Goal: Transaction & Acquisition: Purchase product/service

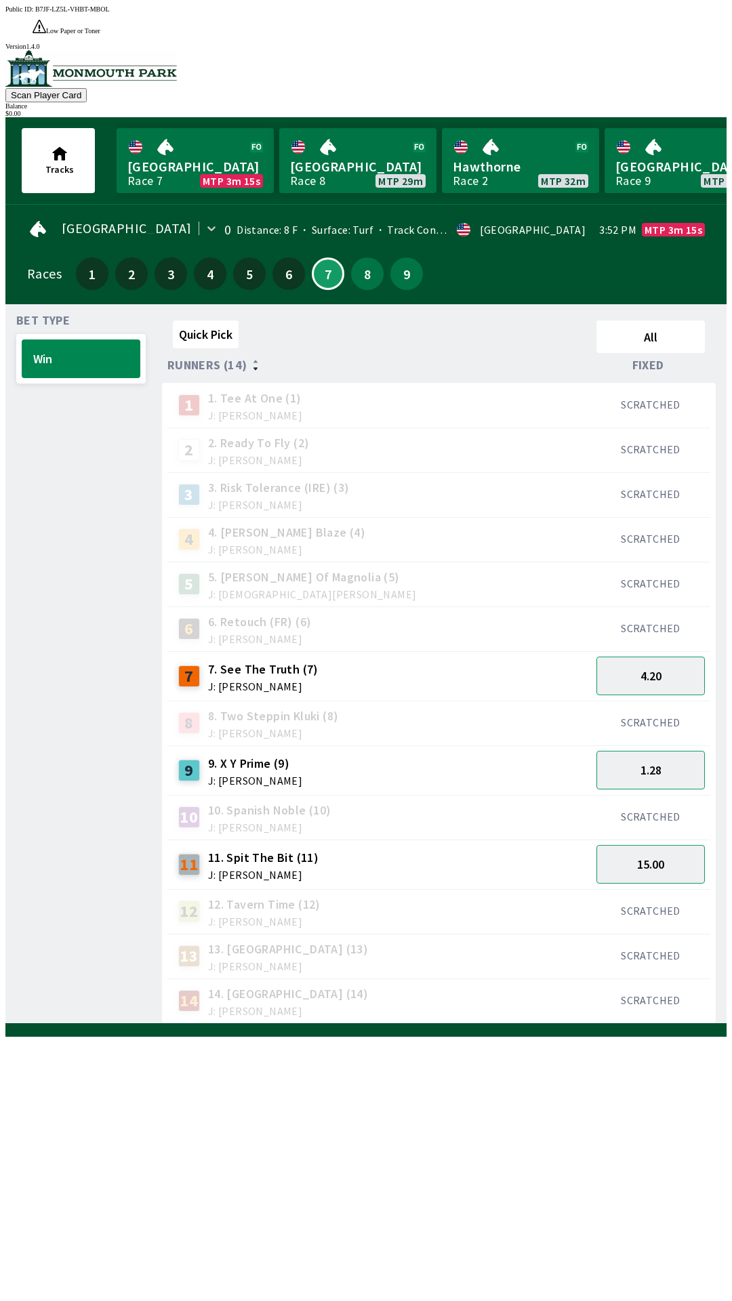
click at [214, 150] on link "Monmouth Park Race 7 MTP 3m 15s" at bounding box center [195, 160] width 157 height 65
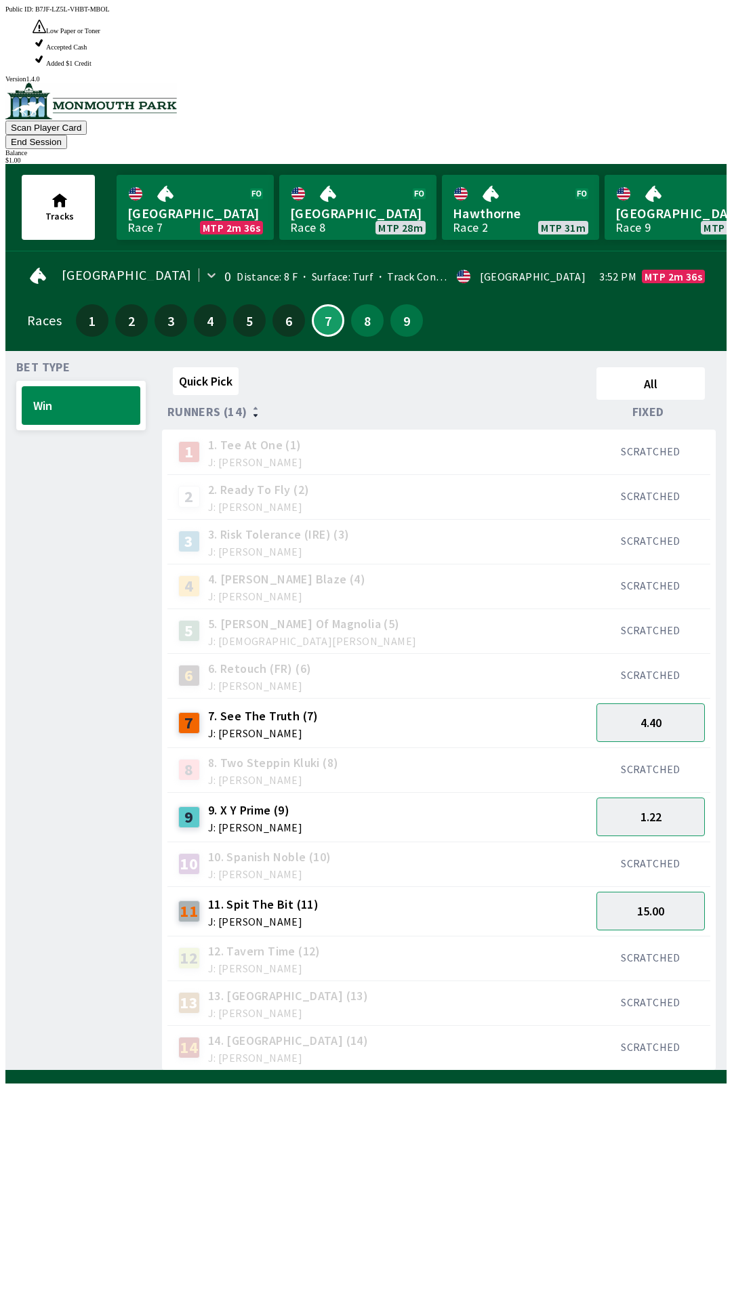
click at [257, 936] on div "12 12. Tavern Time (12) J: [PERSON_NAME]" at bounding box center [379, 958] width 424 height 45
click at [276, 896] on span "11. Spit The Bit (11)" at bounding box center [263, 905] width 110 height 18
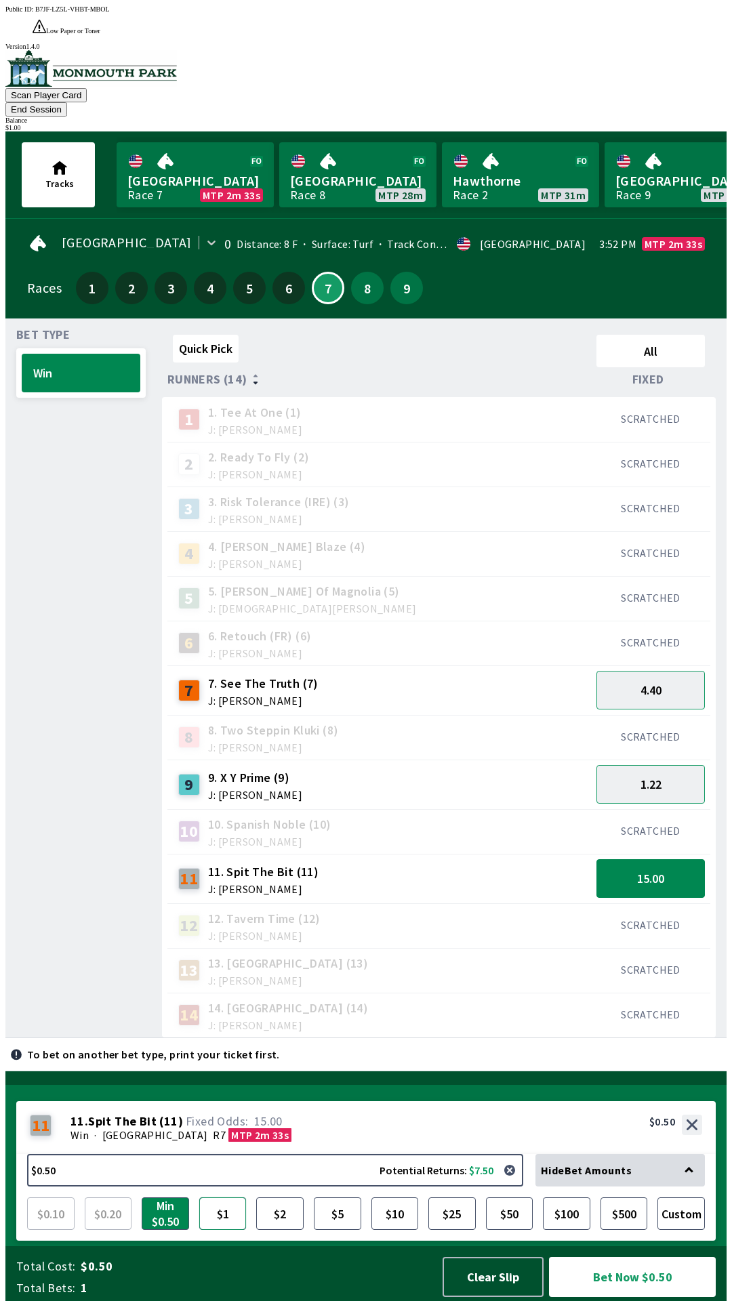
click at [226, 1214] on button "$1" at bounding box center [222, 1213] width 47 height 33
click at [648, 1286] on button "Bet Now $1.00" at bounding box center [632, 1277] width 167 height 40
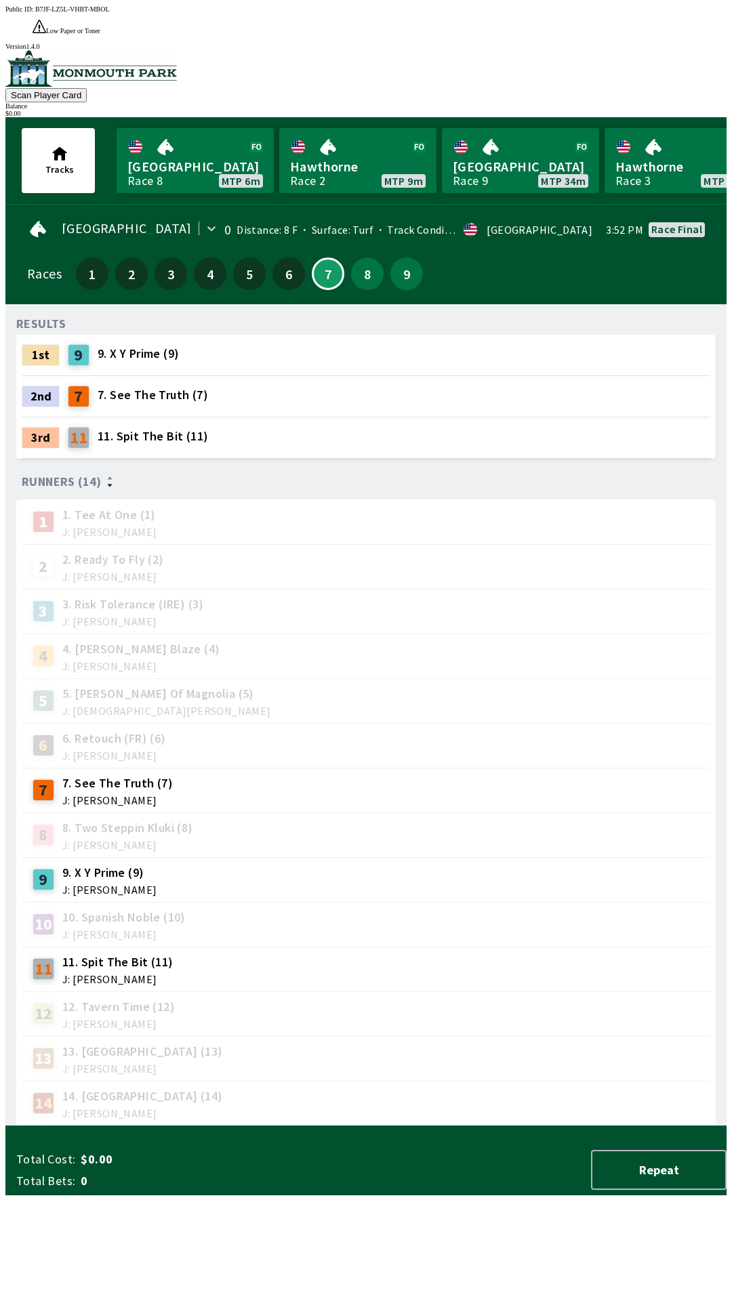
click at [437, 1002] on div "12 12. Tavern Time (12) J: [PERSON_NAME]" at bounding box center [366, 1013] width 689 height 45
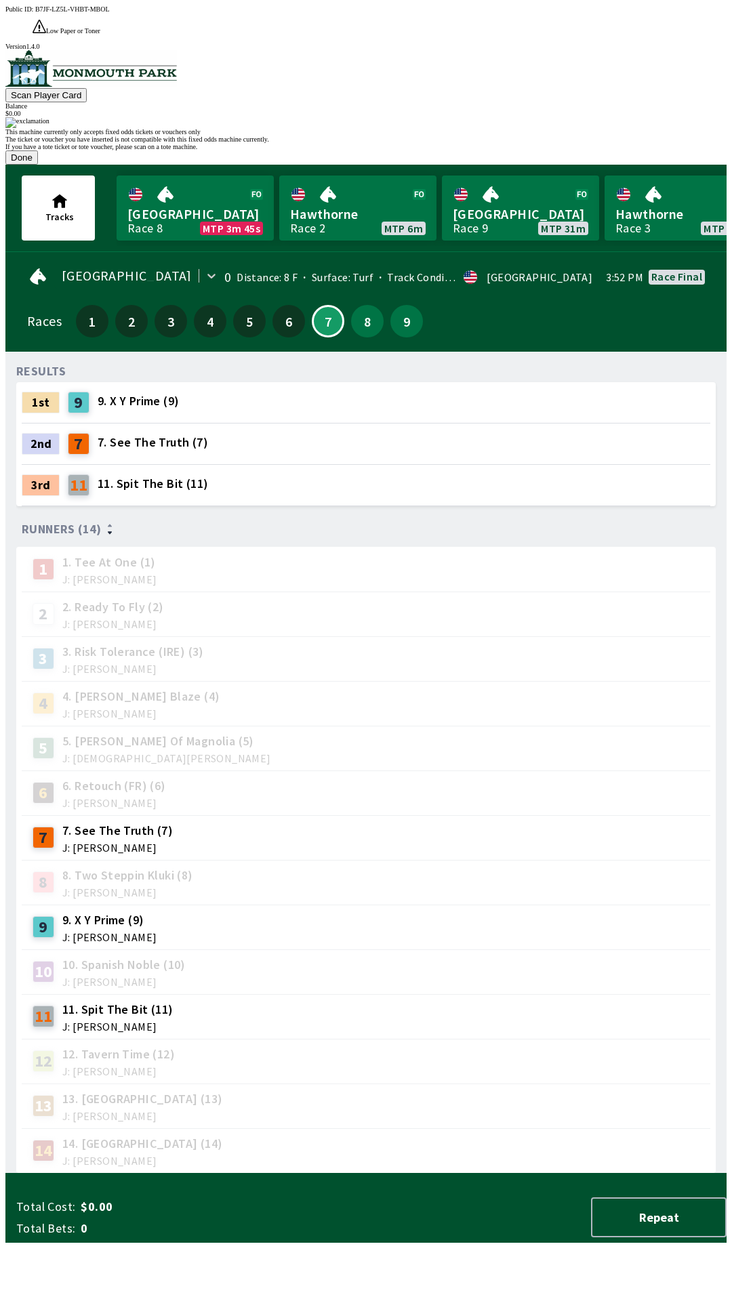
click at [38, 165] on button "Done" at bounding box center [21, 157] width 33 height 14
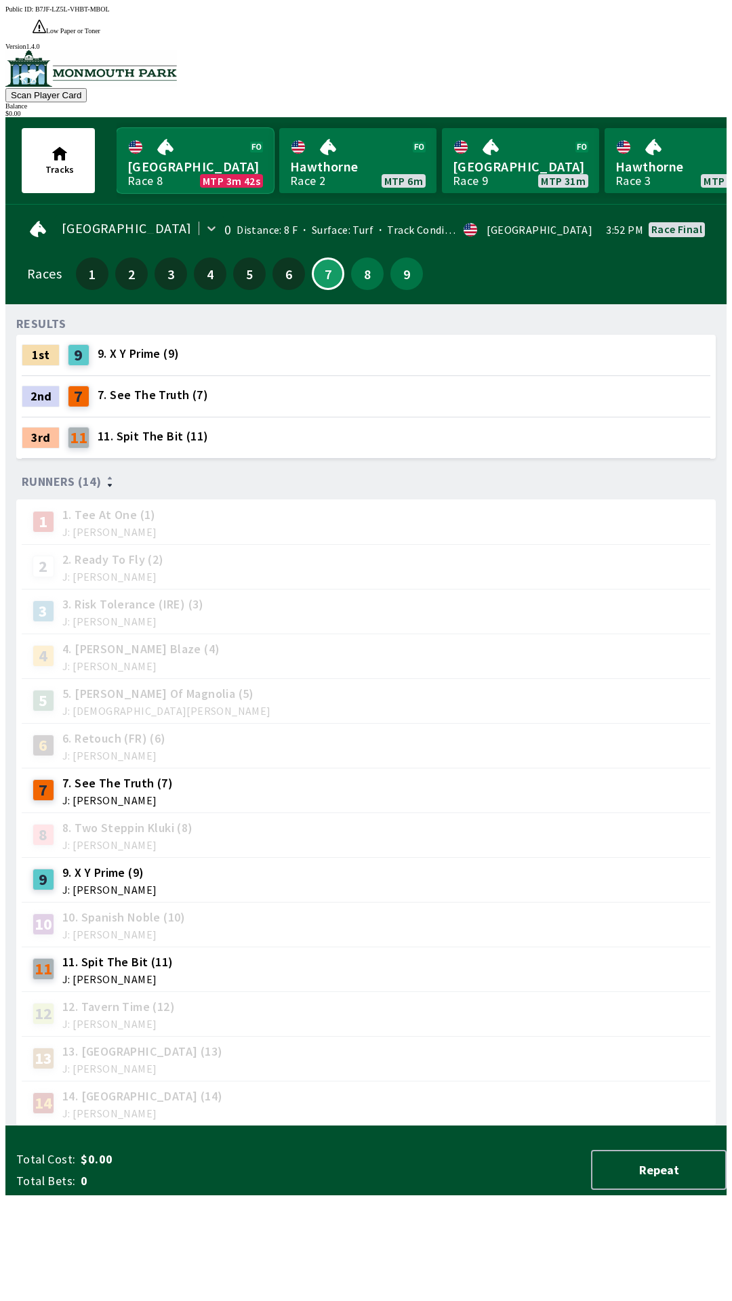
click at [159, 129] on link "[GEOGRAPHIC_DATA] Race 8 MTP 3m 42s" at bounding box center [195, 160] width 157 height 65
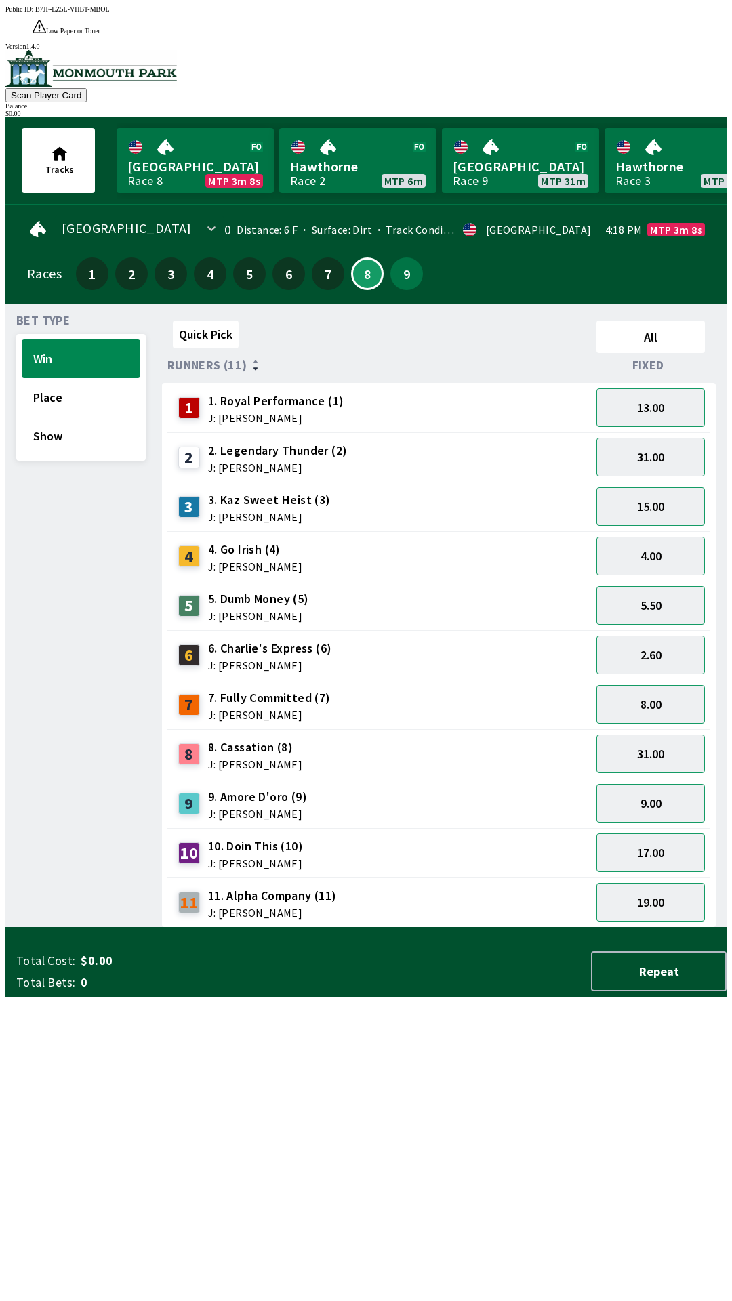
click at [685, 110] on div "$ 0.00" at bounding box center [365, 113] width 721 height 7
click at [87, 88] on button "Scan Player Card" at bounding box center [45, 95] width 81 height 14
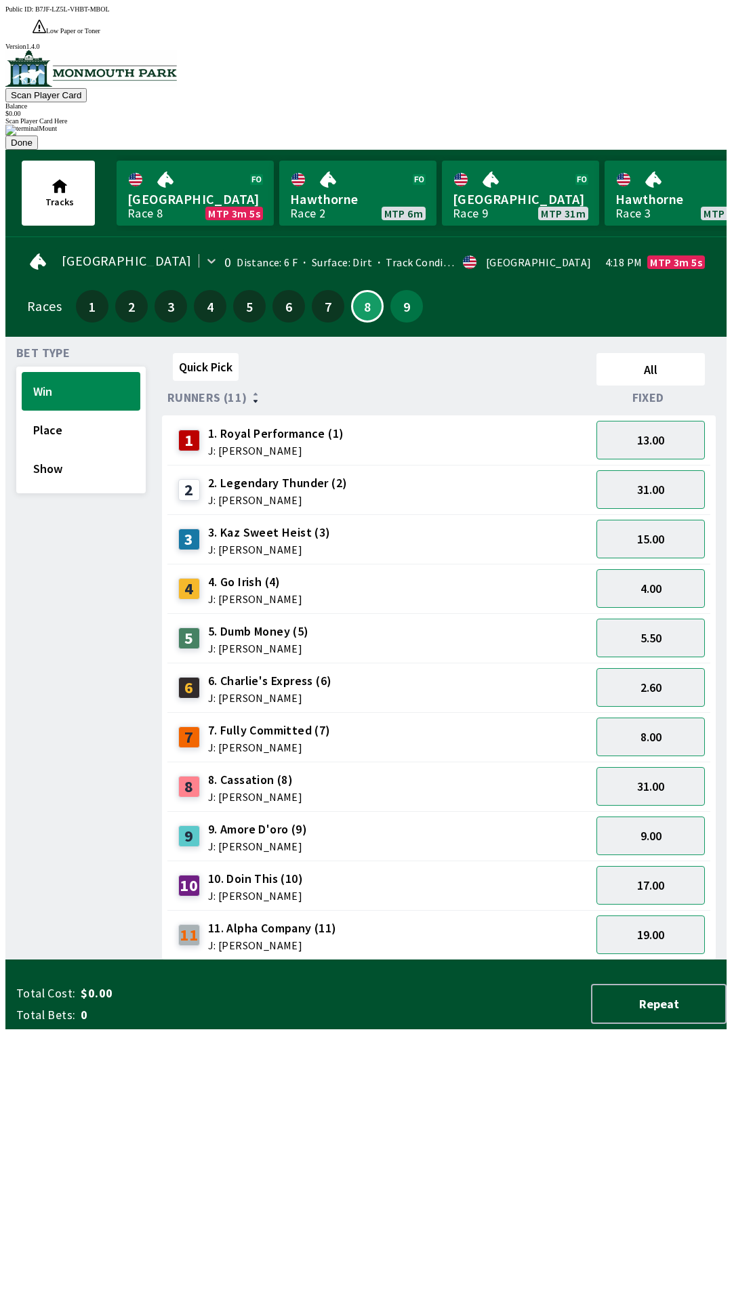
click at [87, 88] on button "Scan Player Card" at bounding box center [45, 95] width 81 height 14
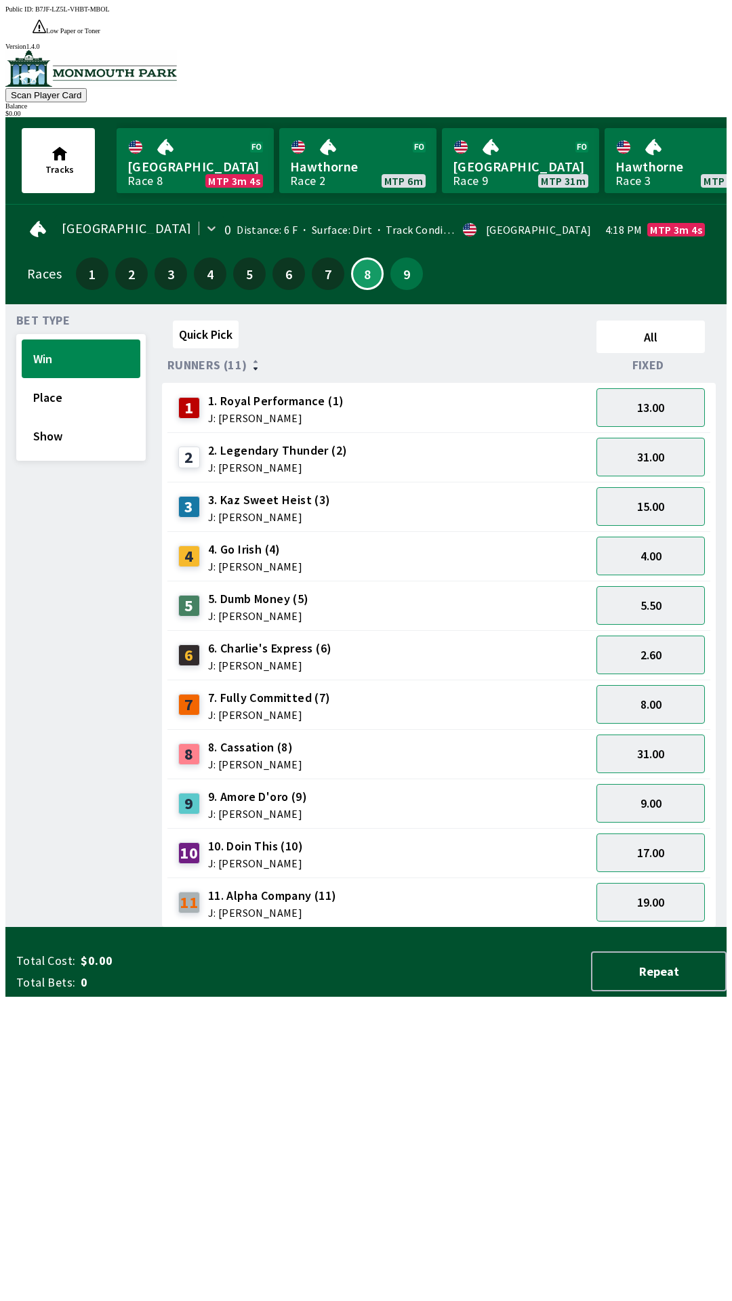
click at [400, 67] on div "Scan Player Card Balance $ 0.00" at bounding box center [365, 83] width 721 height 67
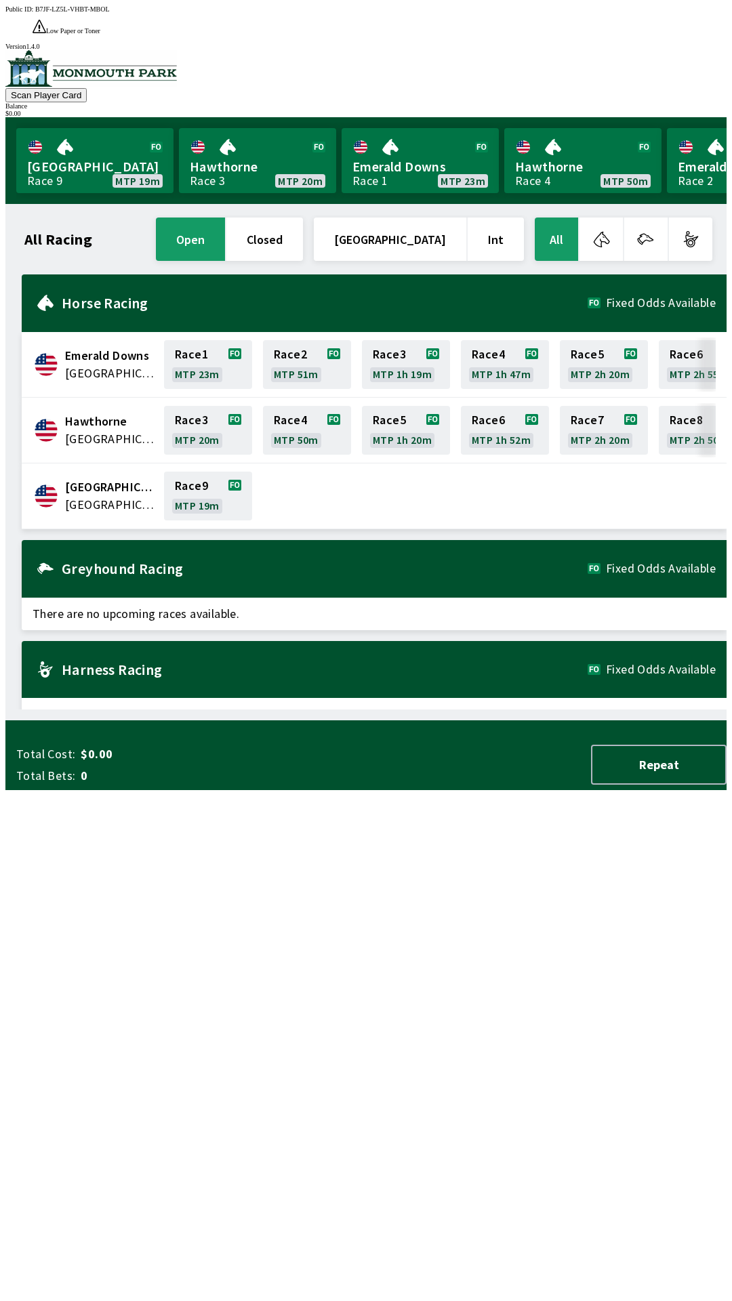
click at [425, 710] on div "All Racing open closed United States Int All Emerald Downs [GEOGRAPHIC_DATA] Ra…" at bounding box center [371, 462] width 710 height 495
click at [56, 160] on link "[GEOGRAPHIC_DATA] Race 9 MTP 19m" at bounding box center [94, 160] width 157 height 65
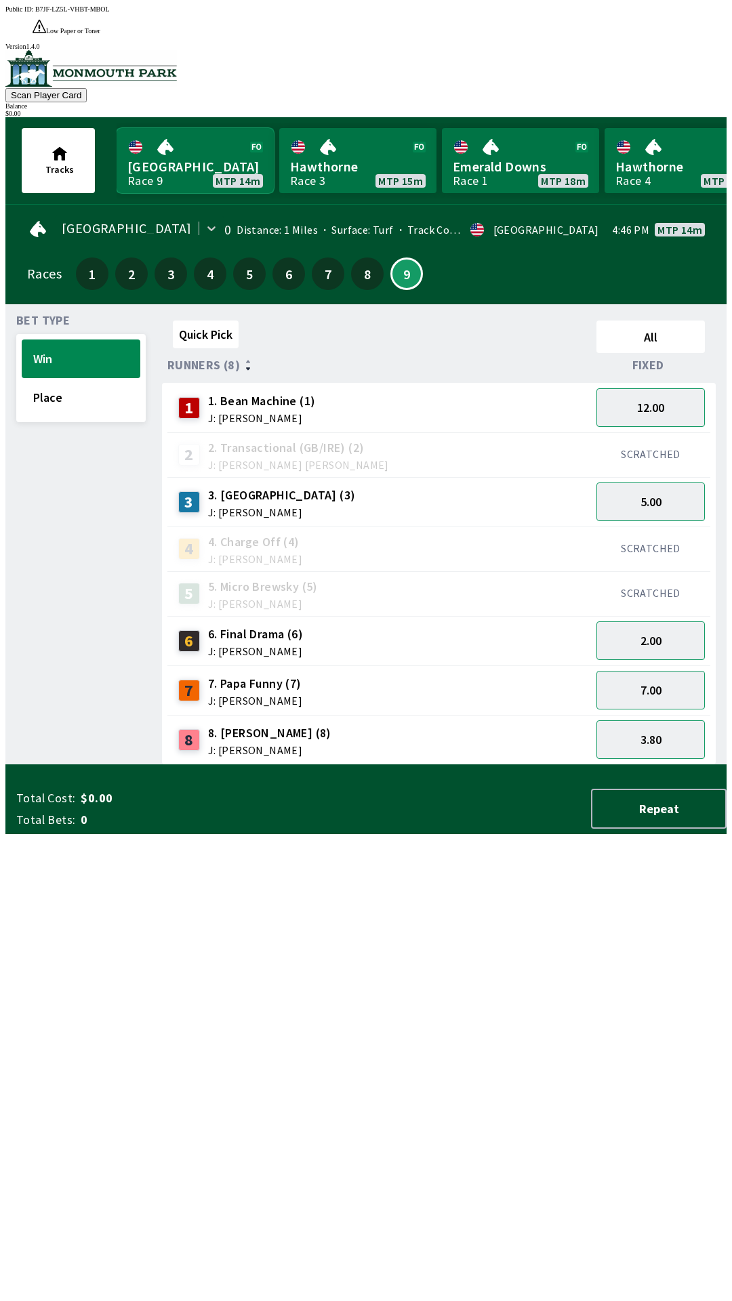
click at [213, 131] on link "[GEOGRAPHIC_DATA] Race 9 MTP 14m" at bounding box center [195, 160] width 157 height 65
click at [322, 258] on button "7" at bounding box center [328, 274] width 33 height 33
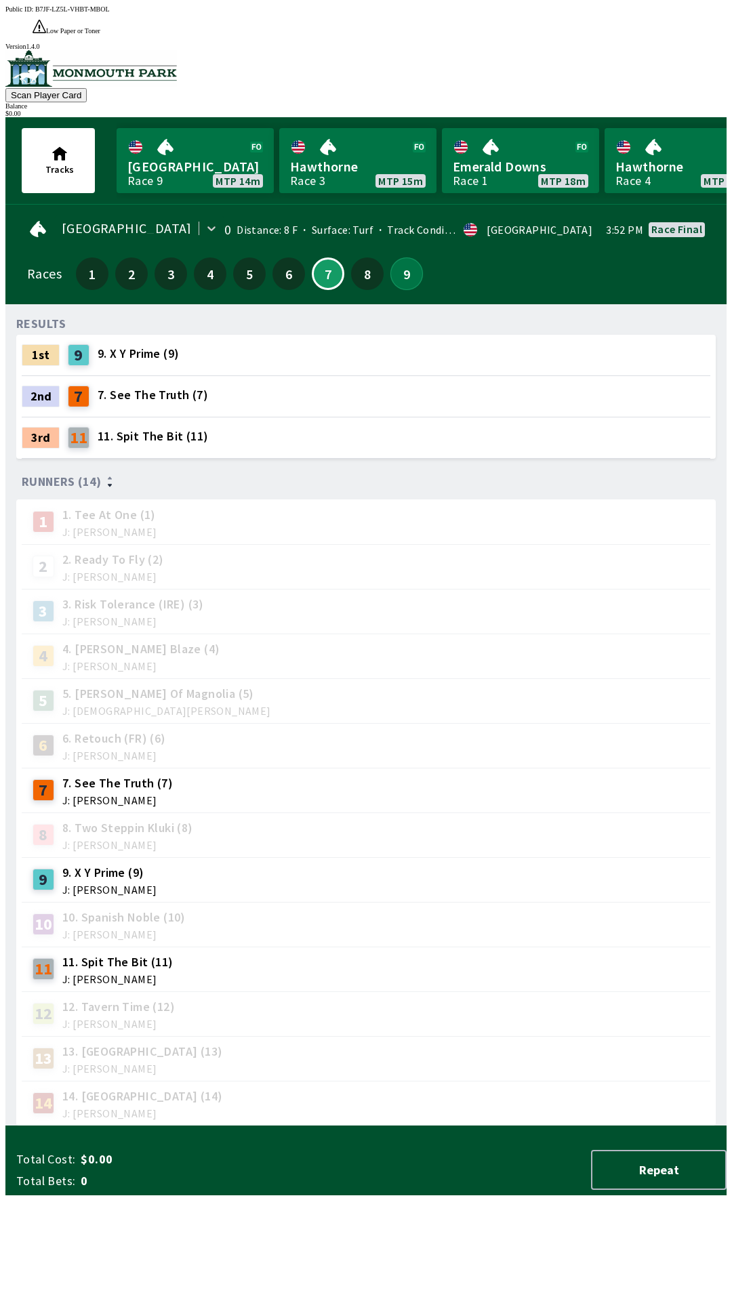
click at [404, 258] on button "9" at bounding box center [406, 274] width 33 height 33
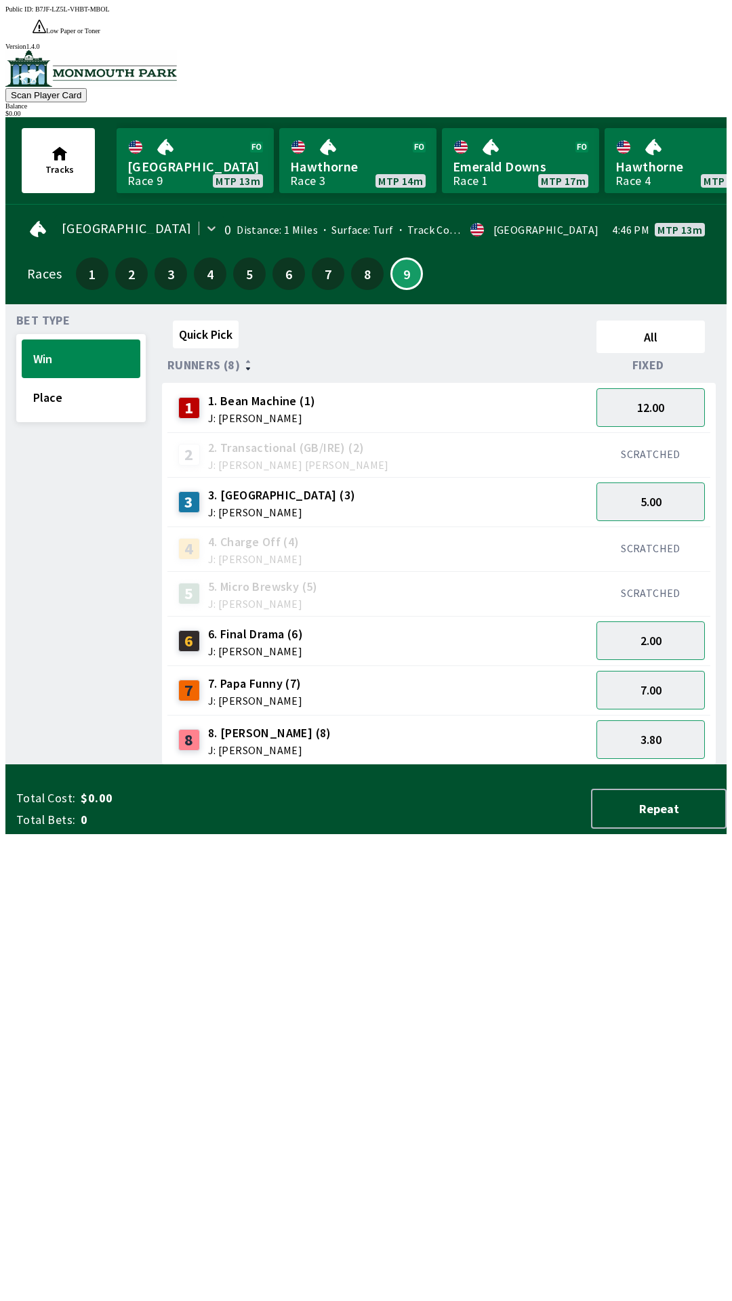
click at [270, 646] on span "J: [PERSON_NAME]" at bounding box center [255, 651] width 95 height 11
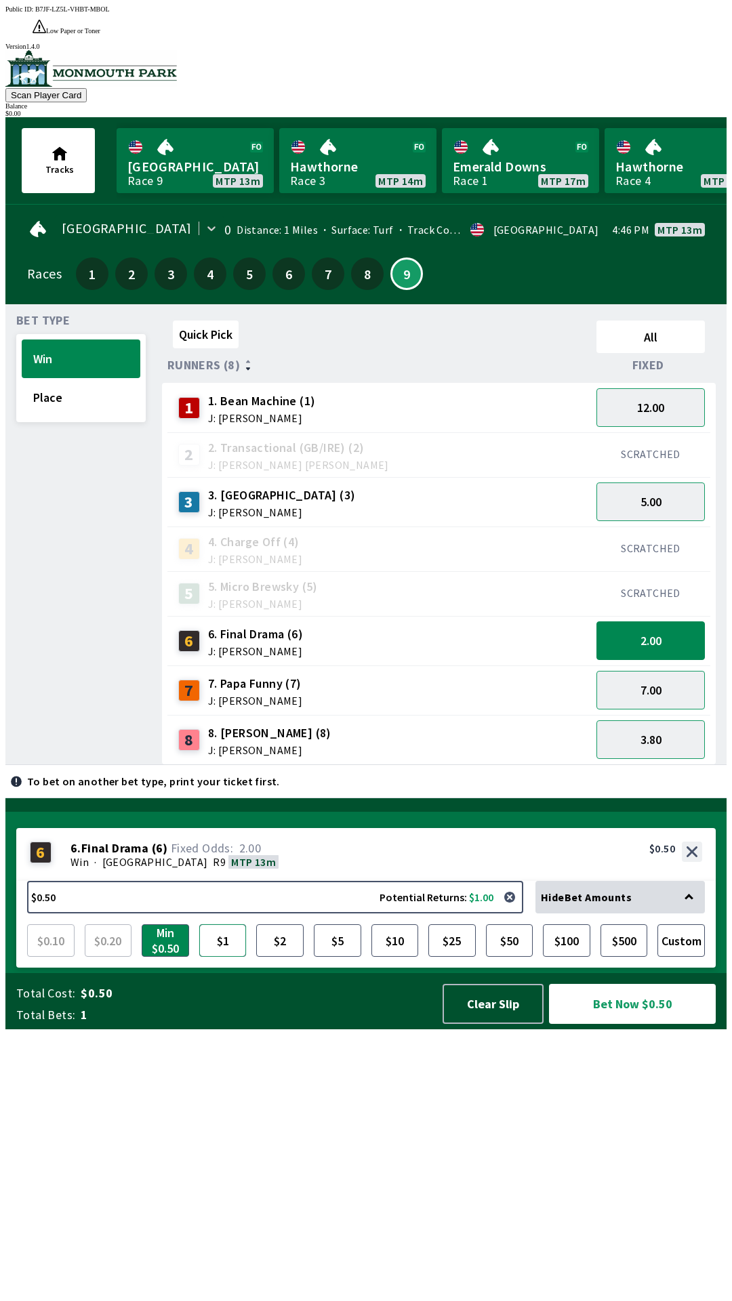
click at [228, 957] on button "$1" at bounding box center [222, 940] width 47 height 33
click at [276, 957] on button "$2" at bounding box center [279, 940] width 47 height 33
click at [395, 957] on button "$10" at bounding box center [394, 940] width 47 height 33
click at [270, 675] on div "7. Papa Funny (7) J: [PERSON_NAME]" at bounding box center [255, 690] width 94 height 31
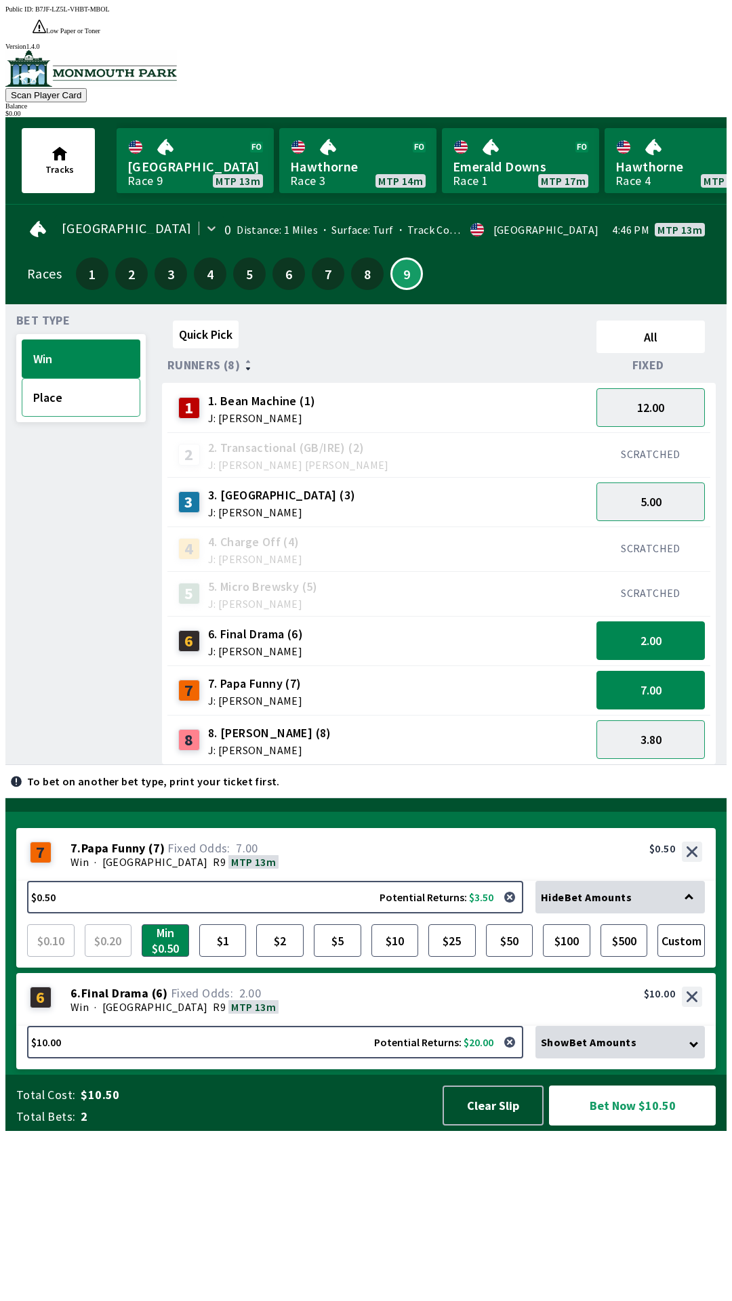
click at [94, 383] on button "Place" at bounding box center [81, 397] width 119 height 39
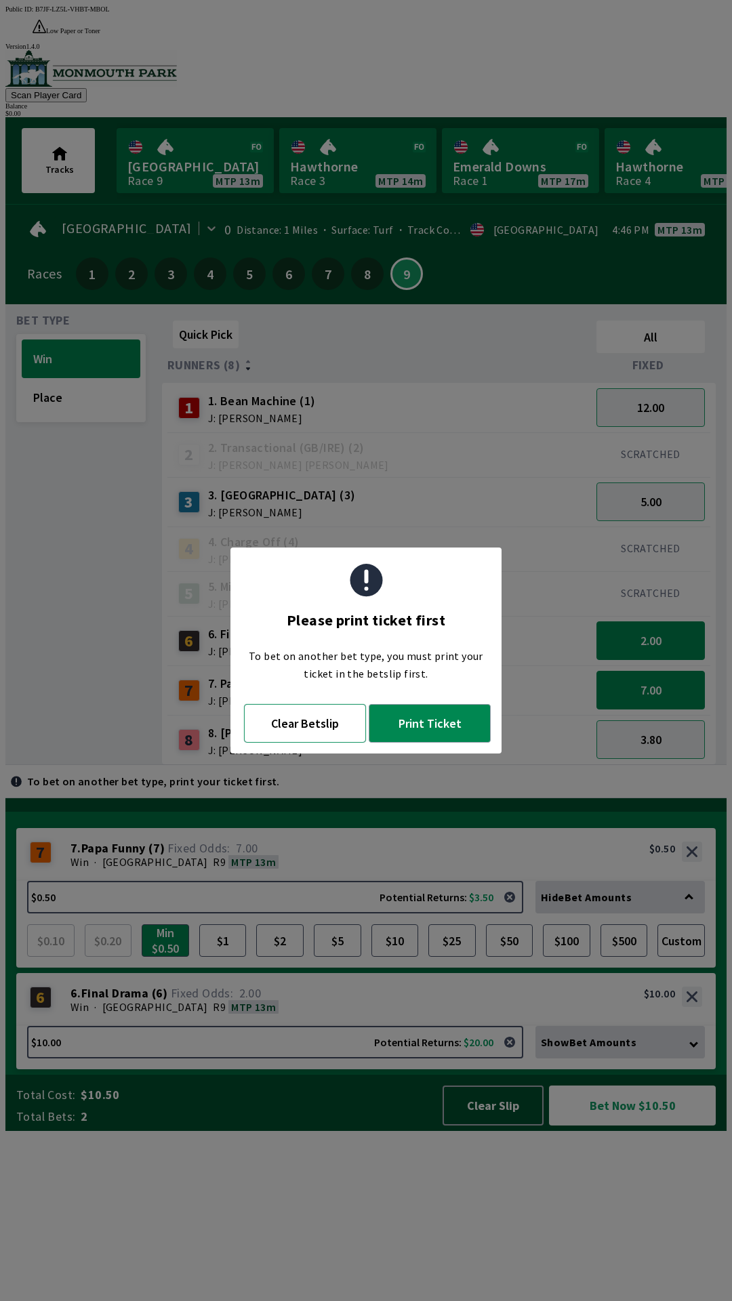
click at [309, 720] on button "Clear Betslip" at bounding box center [305, 723] width 122 height 39
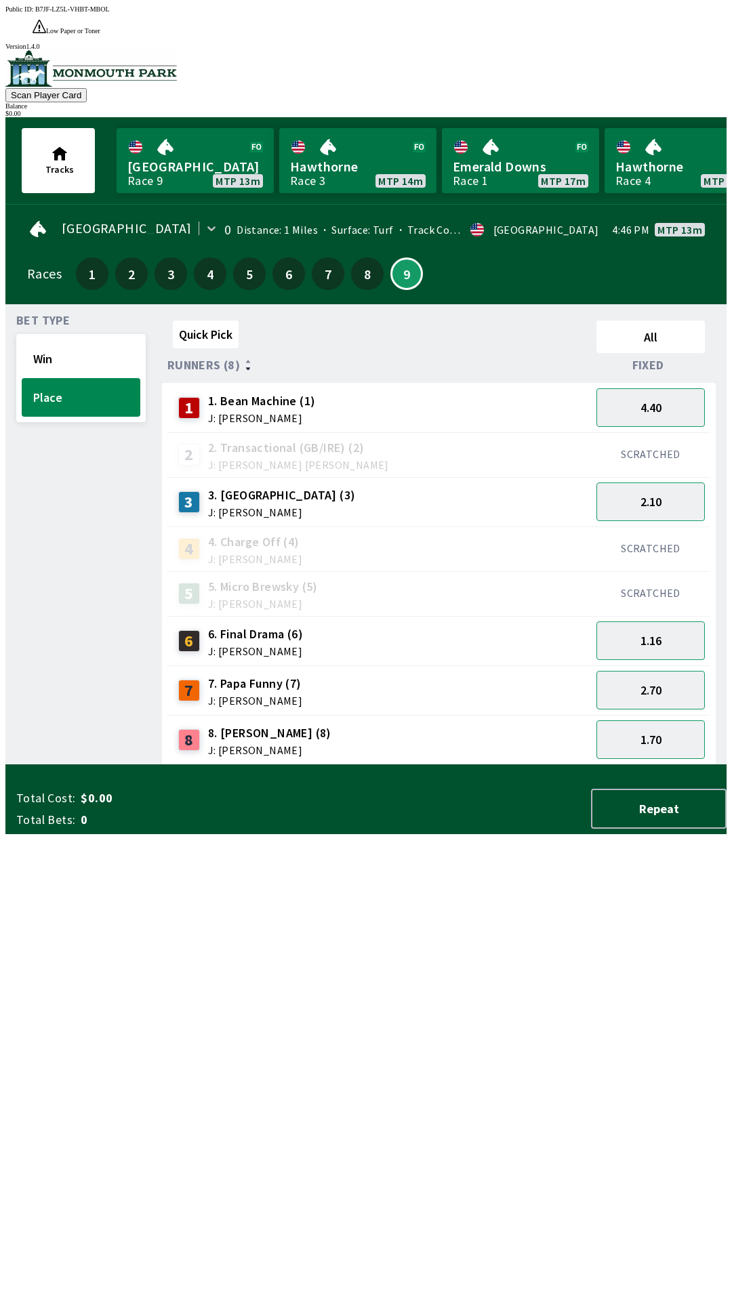
click at [291, 695] on span "J: [PERSON_NAME]" at bounding box center [255, 700] width 94 height 11
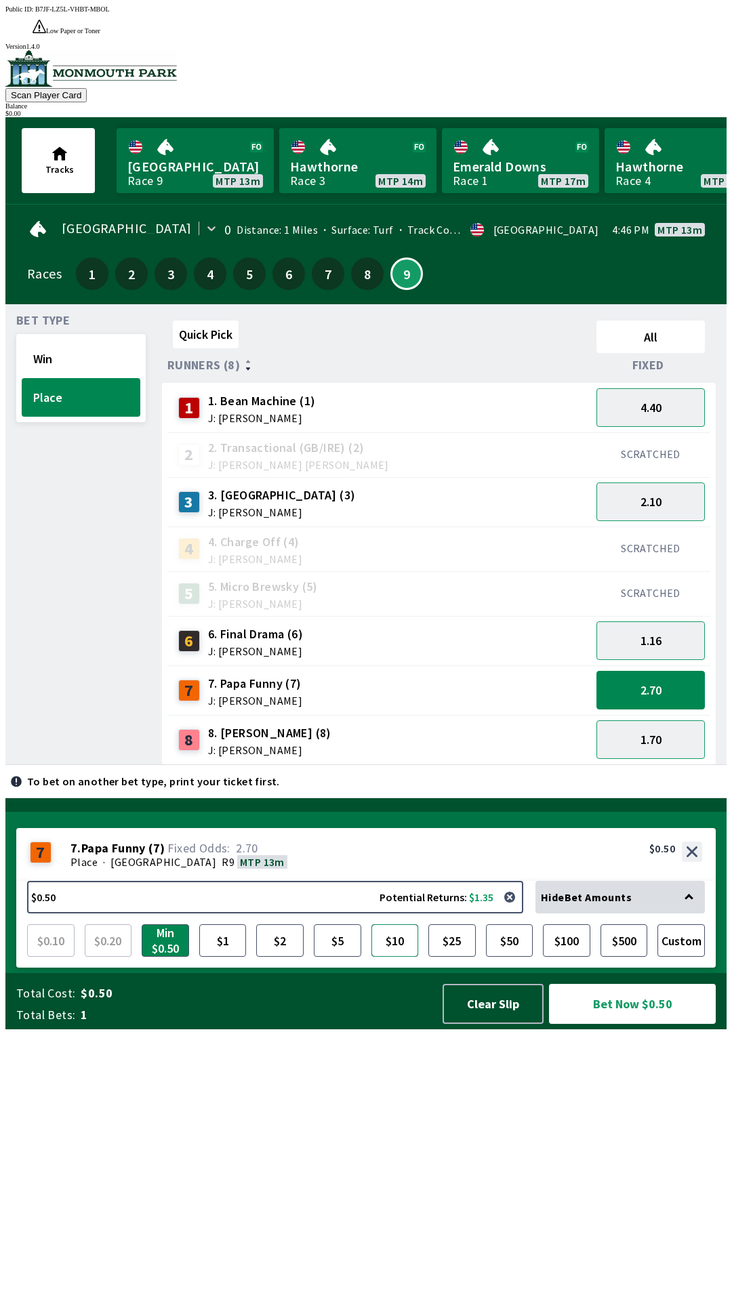
click at [398, 957] on button "$10" at bounding box center [394, 940] width 47 height 33
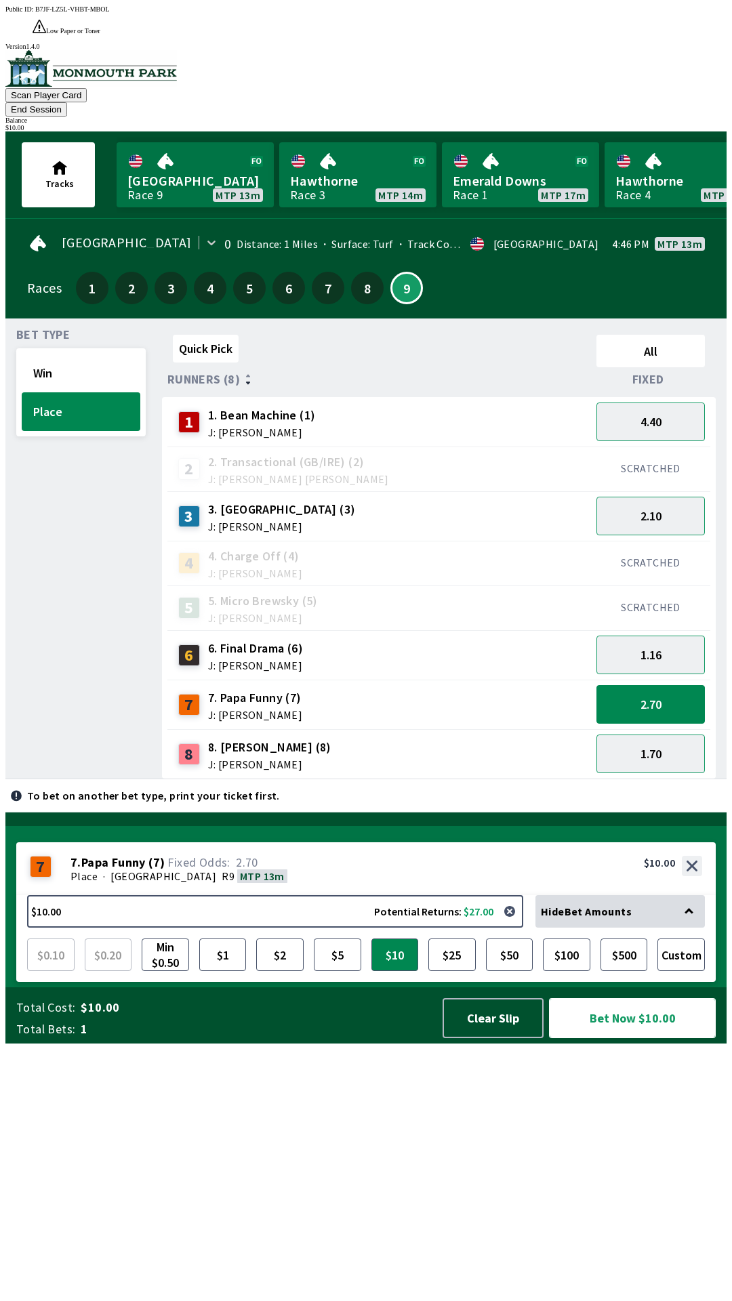
click at [640, 1038] on button "Bet Now $10.00" at bounding box center [632, 1018] width 167 height 40
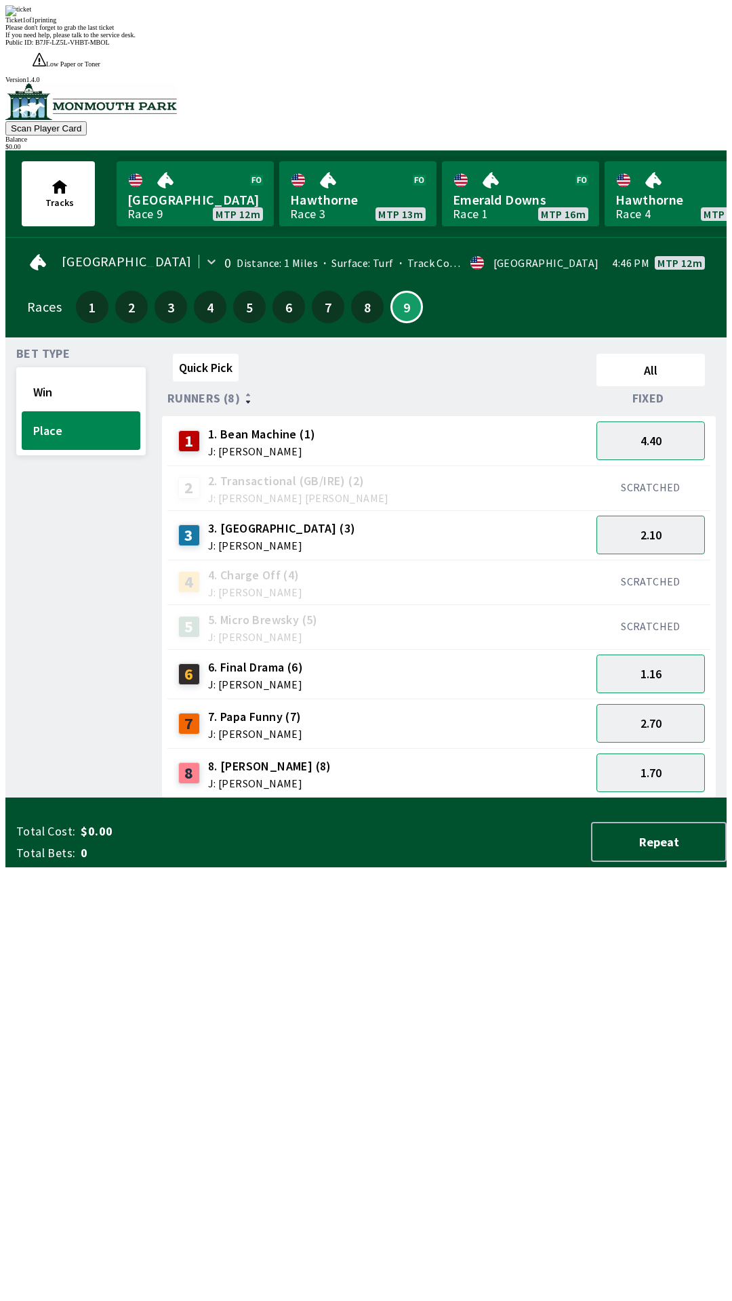
click at [594, 798] on div "Quick Pick All Runners (8) Fixed 1 1. Bean Machine (1) J: [PERSON_NAME] 4.40 2 …" at bounding box center [444, 573] width 564 height 450
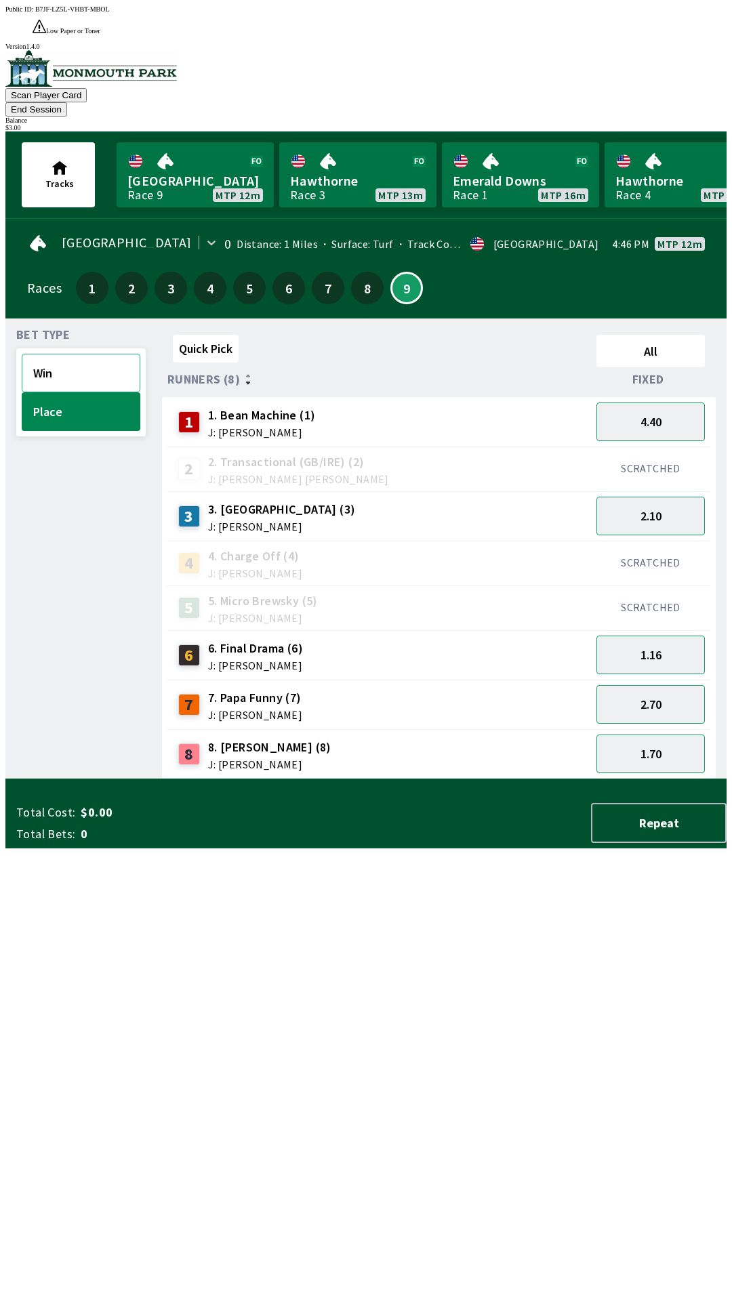
click at [47, 354] on button "Win" at bounding box center [81, 373] width 119 height 39
click at [658, 497] on button "5.00" at bounding box center [650, 516] width 108 height 39
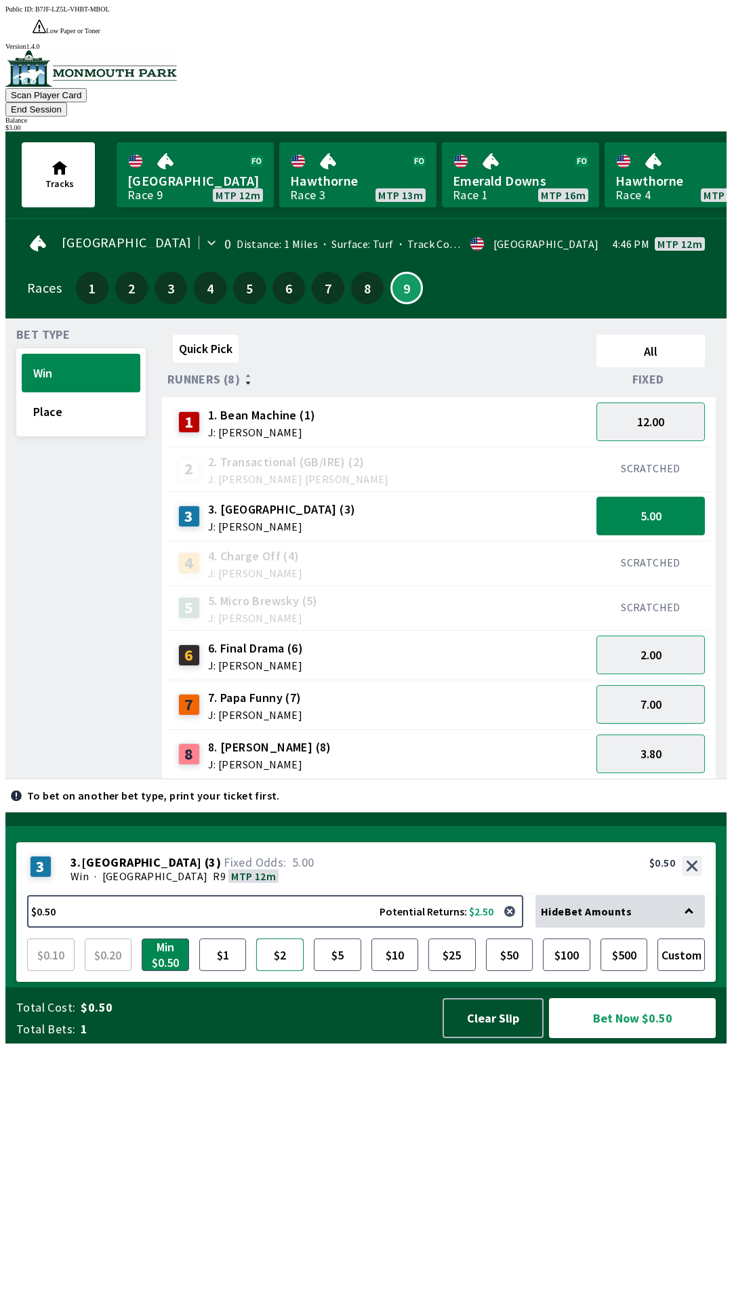
click at [286, 971] on button "$2" at bounding box center [279, 955] width 47 height 33
click at [665, 1038] on button "Bet Now $2.00" at bounding box center [632, 1018] width 167 height 40
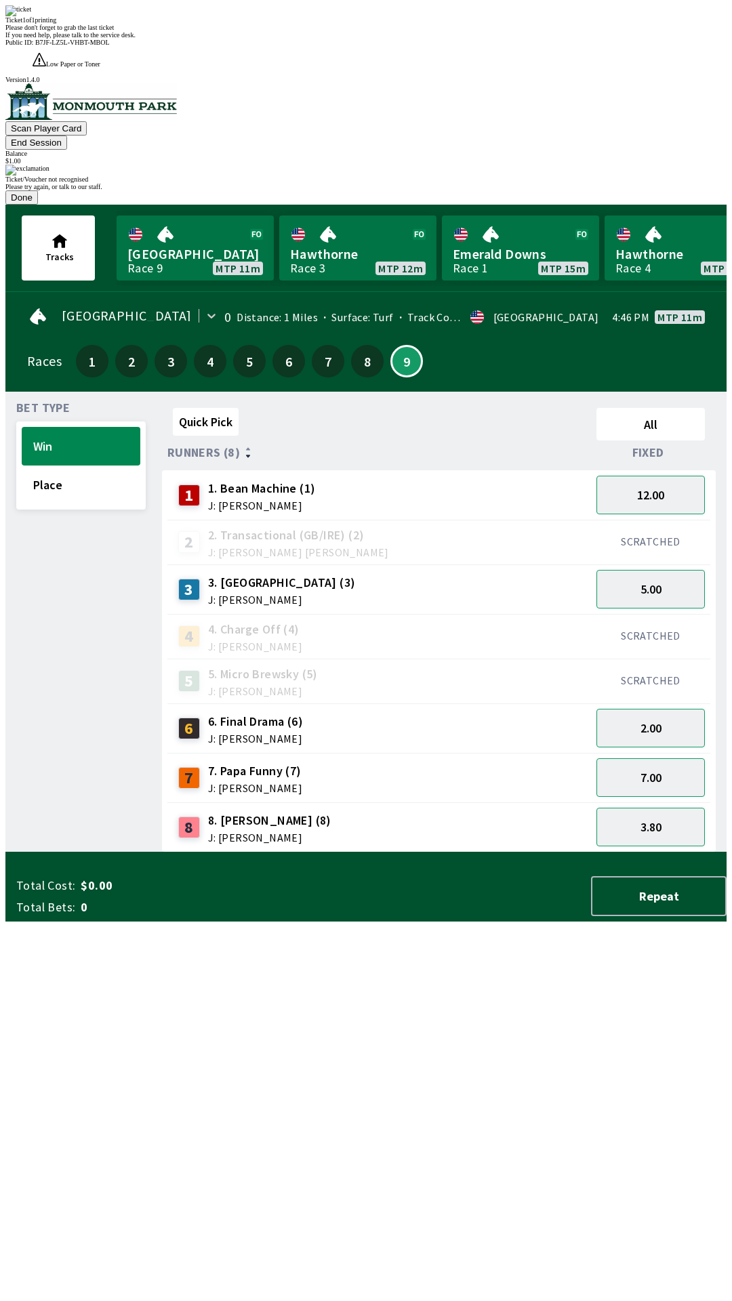
click at [425, 205] on div "Ticket/Voucher not recognised Please try again, or talk to our staff. Done" at bounding box center [365, 185] width 721 height 40
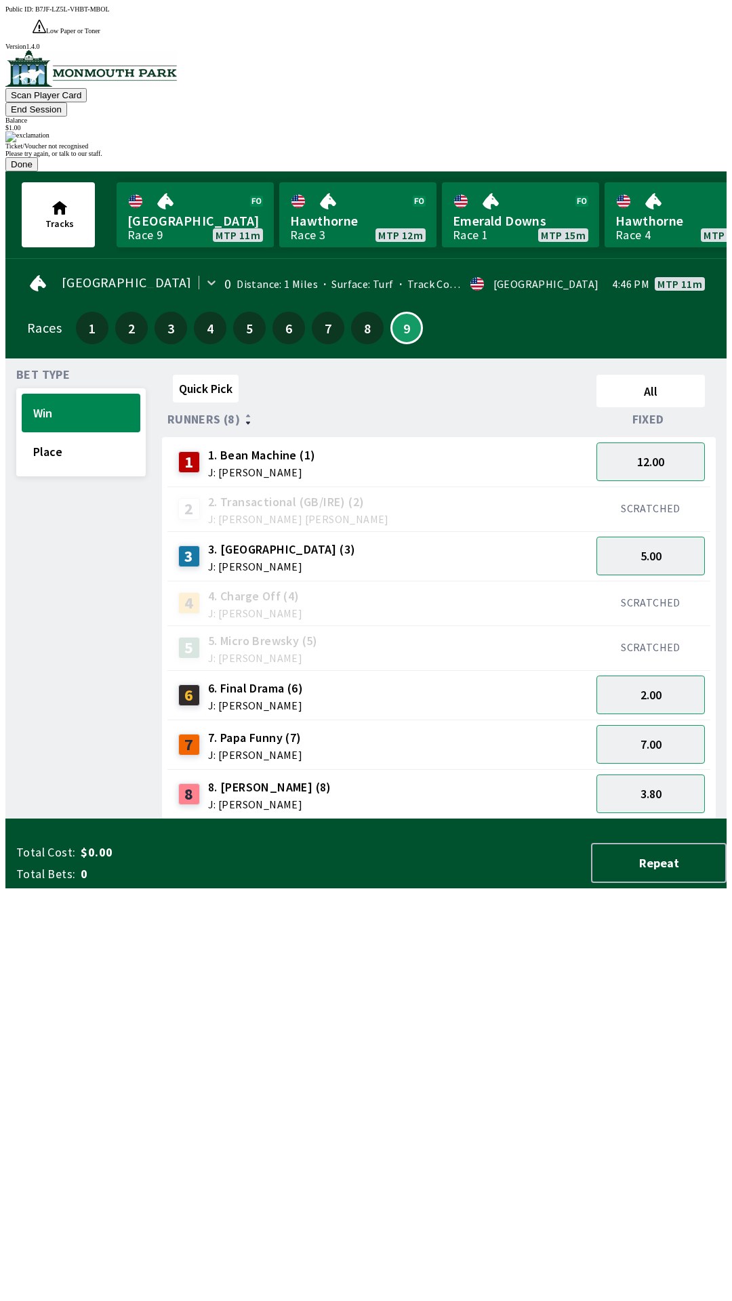
click at [38, 171] on button "Done" at bounding box center [21, 164] width 33 height 14
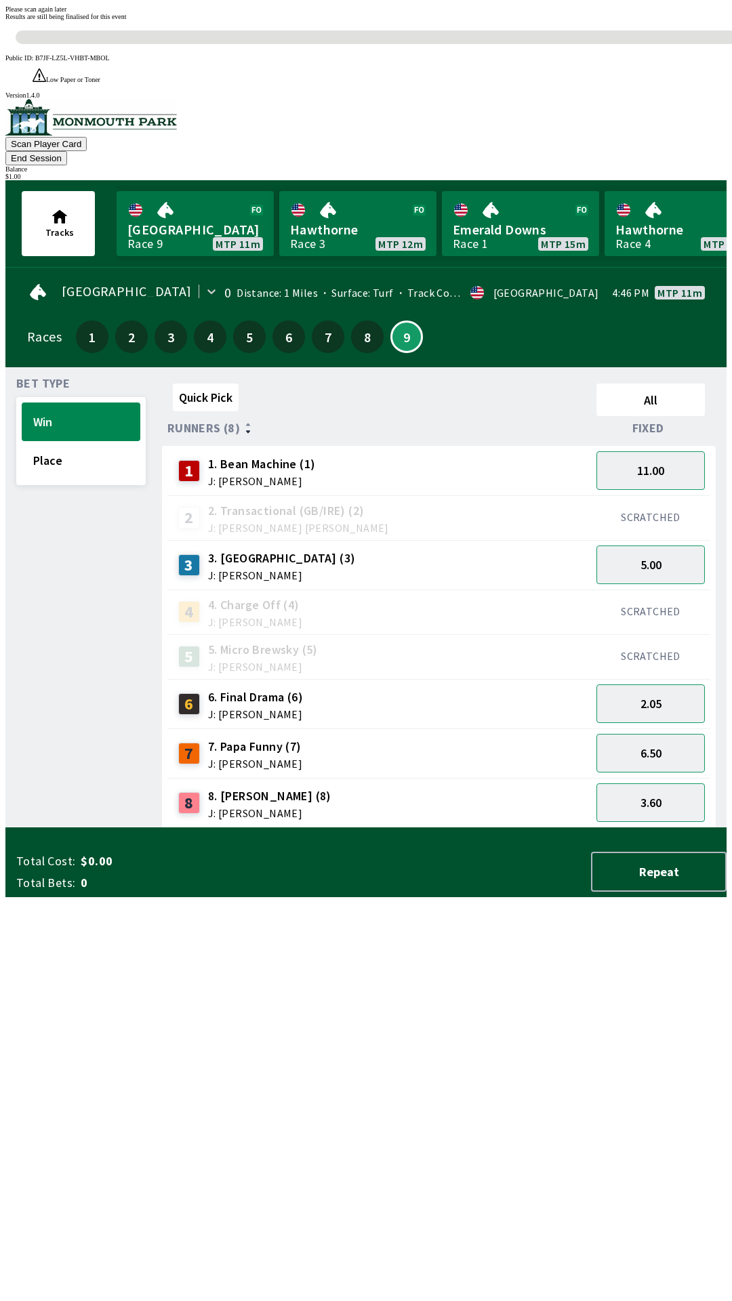
click at [63, 397] on div "Win Place" at bounding box center [80, 441] width 129 height 88
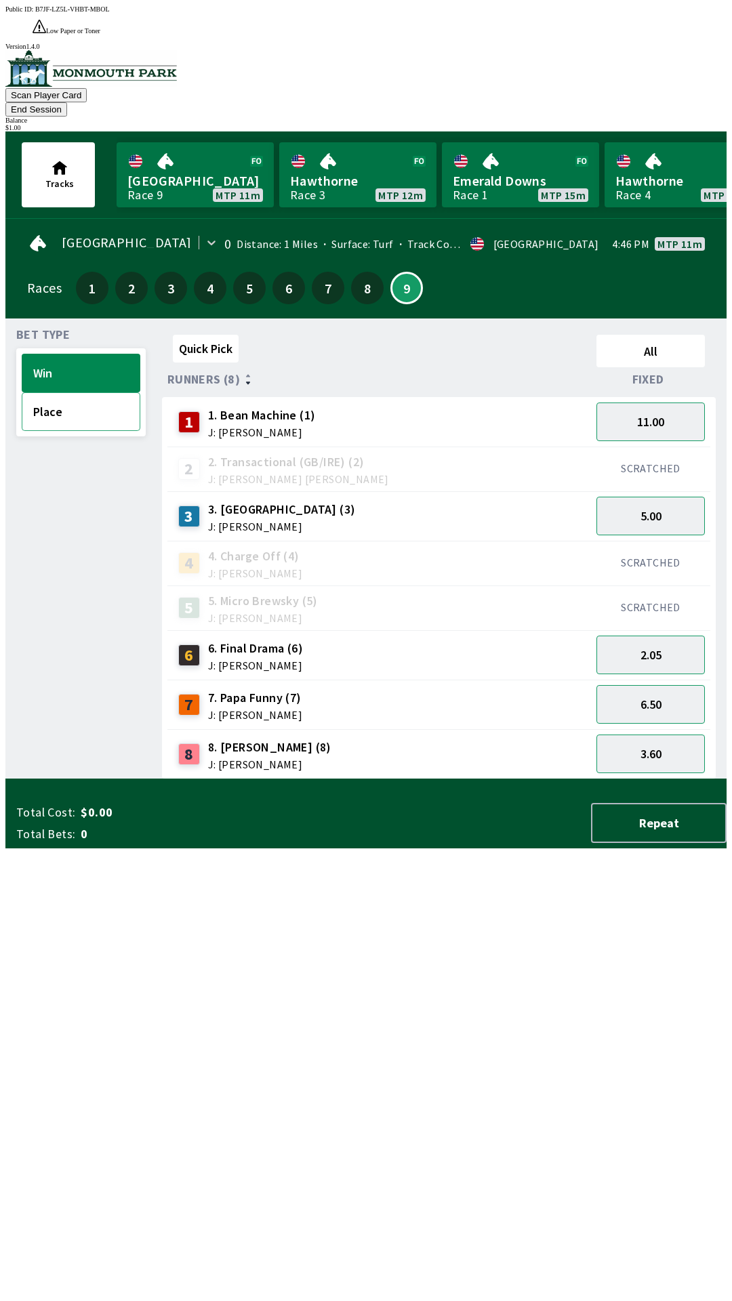
click at [54, 392] on button "Place" at bounding box center [81, 411] width 119 height 39
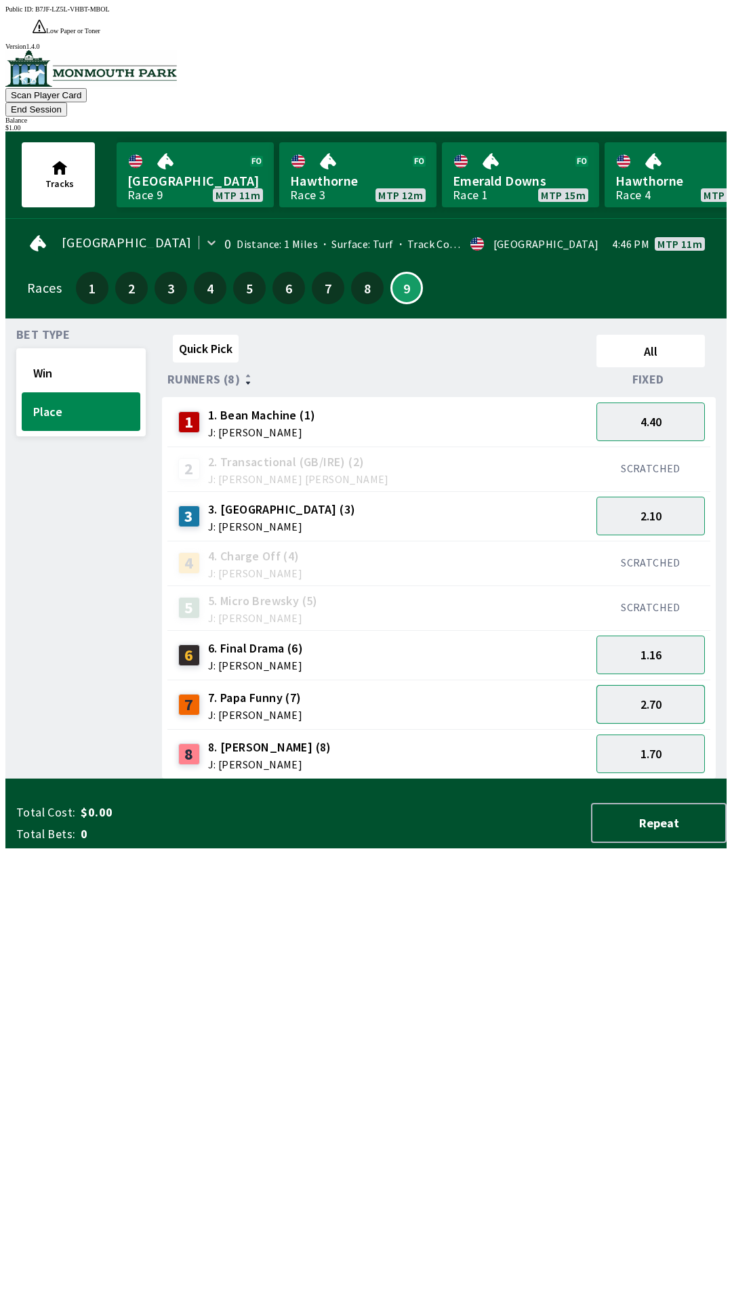
click at [667, 685] on button "2.70" at bounding box center [650, 704] width 108 height 39
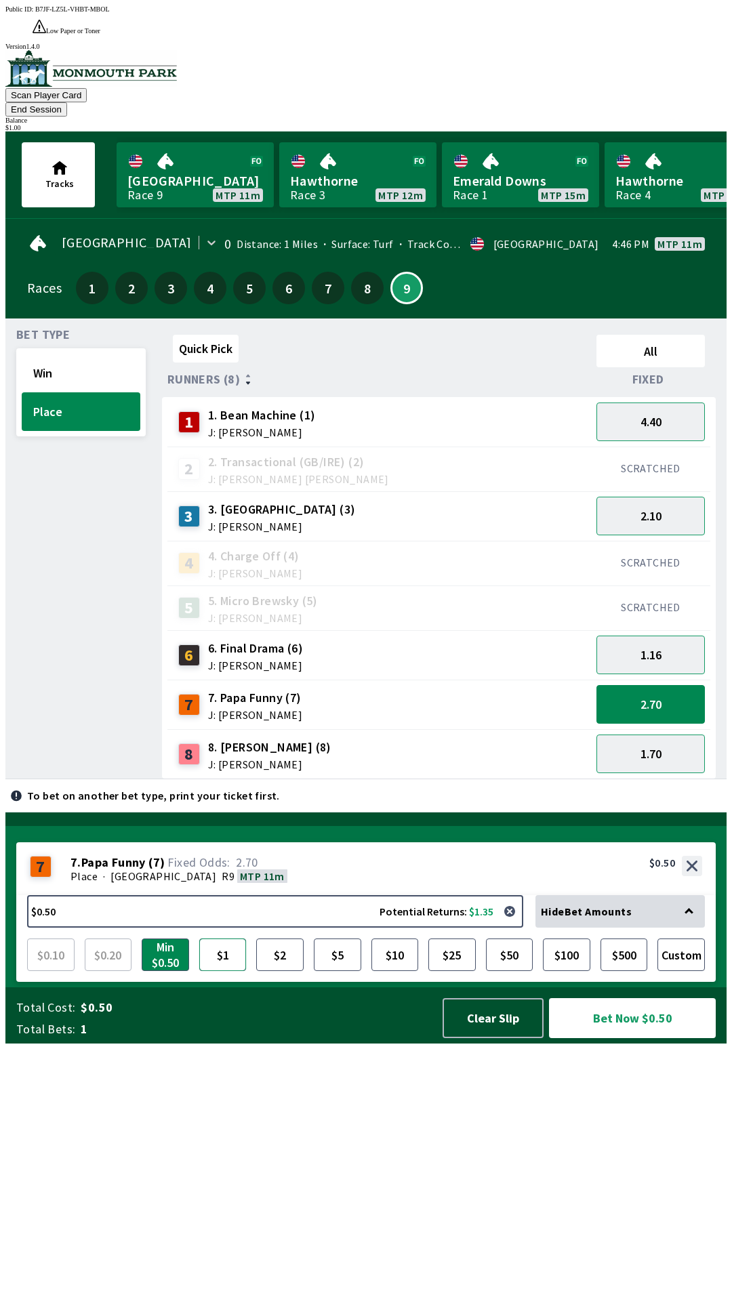
click at [224, 971] on button "$1" at bounding box center [222, 955] width 47 height 33
click at [640, 1038] on button "Bet Now $1.00" at bounding box center [632, 1018] width 167 height 40
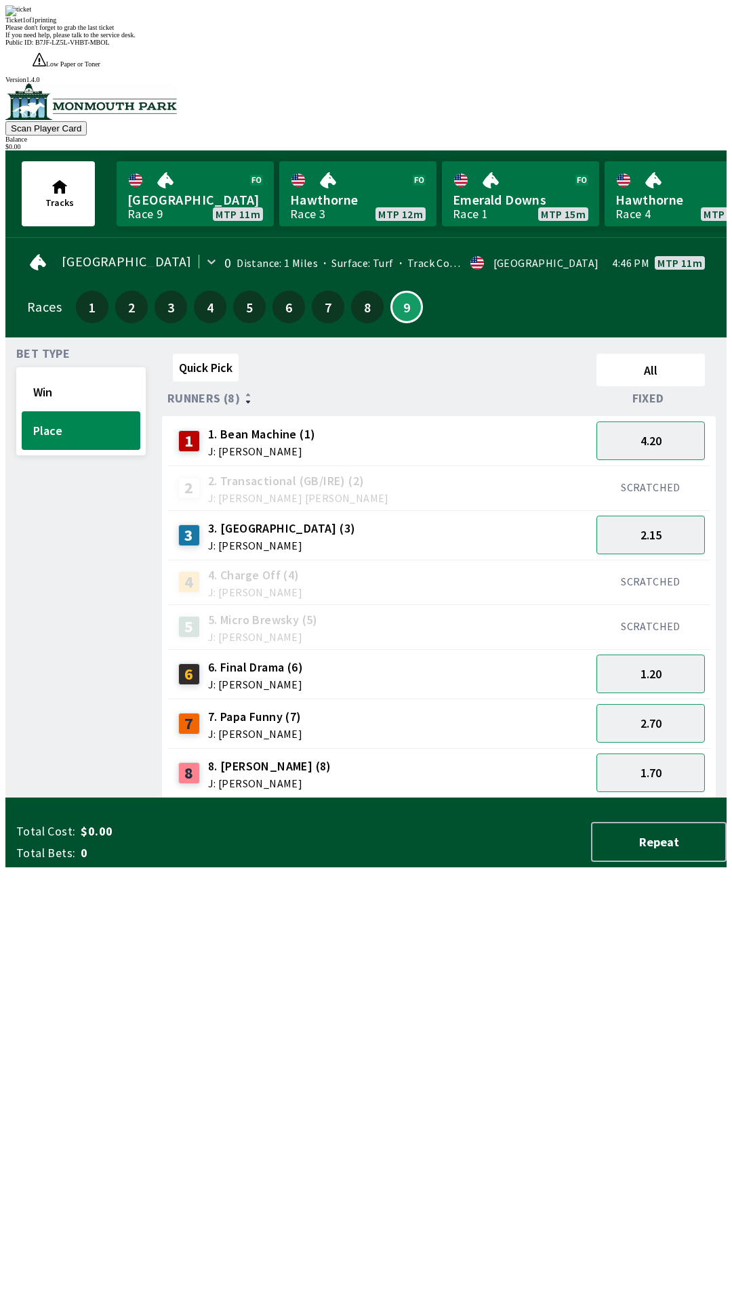
click at [387, 39] on div "Ticket 1 of 1 printing Please don't forget to grab the last ticket If you need …" at bounding box center [365, 21] width 721 height 33
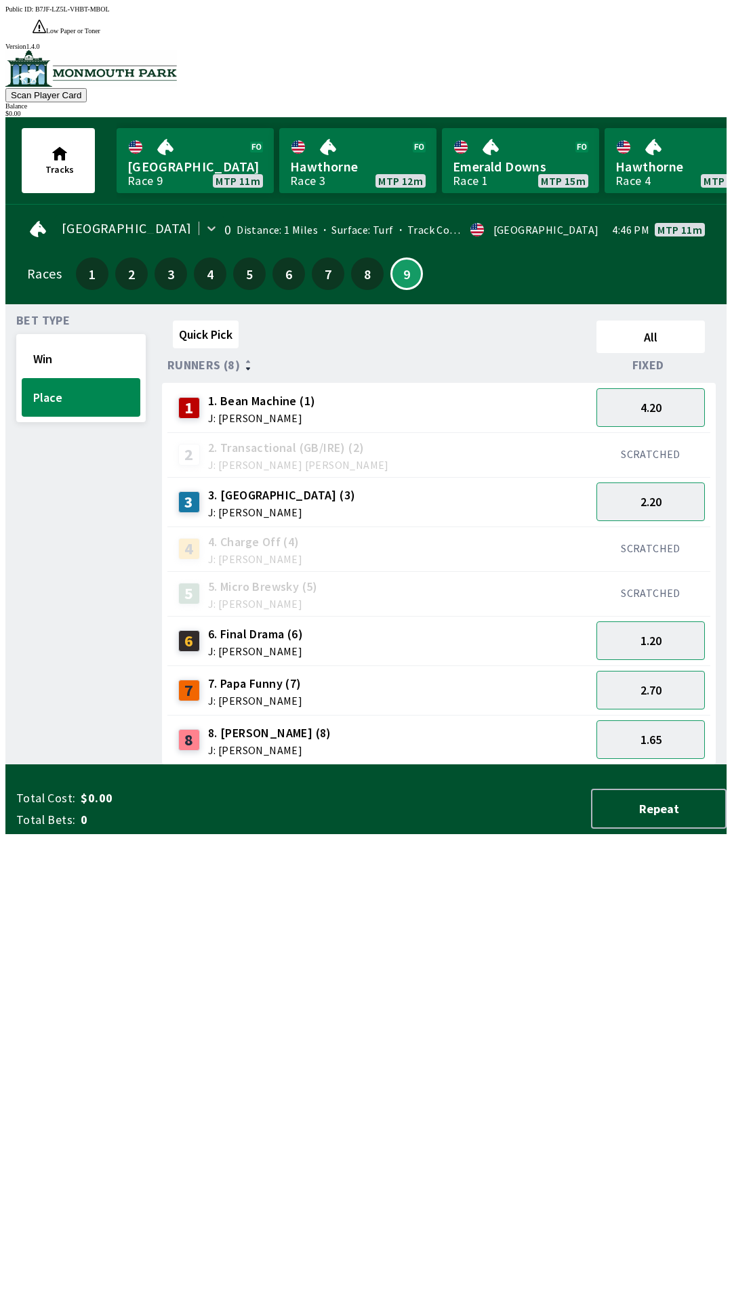
click at [104, 828] on span "0" at bounding box center [187, 820] width 213 height 16
click at [644, 829] on button "Repeat" at bounding box center [659, 809] width 136 height 40
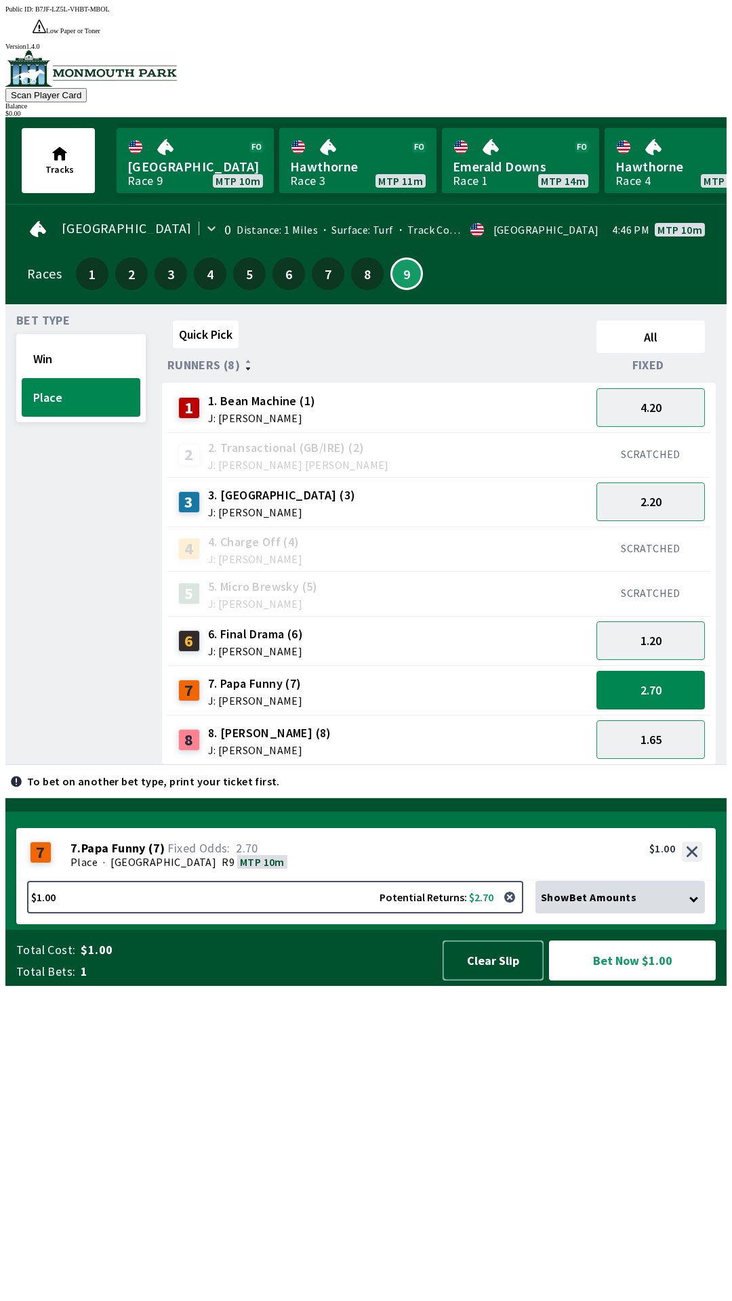
click at [474, 981] on button "Clear Slip" at bounding box center [493, 961] width 101 height 40
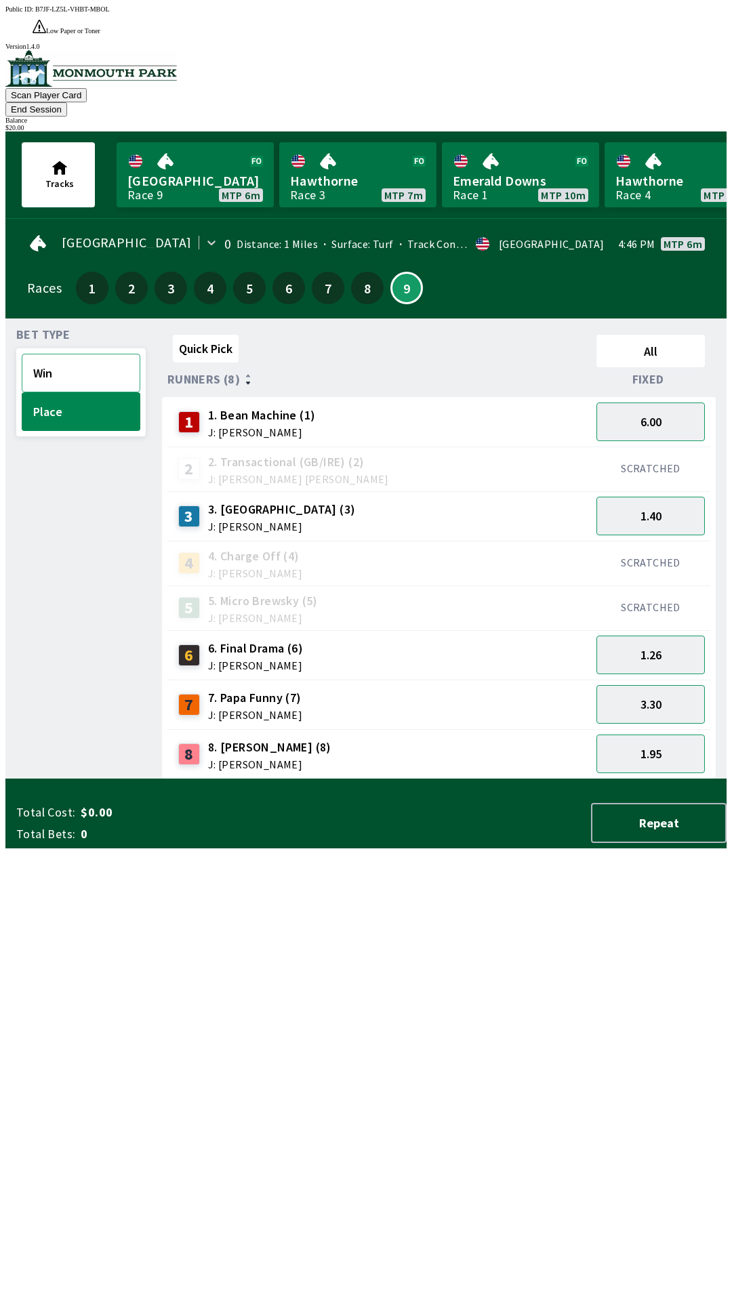
click at [53, 354] on button "Win" at bounding box center [81, 373] width 119 height 39
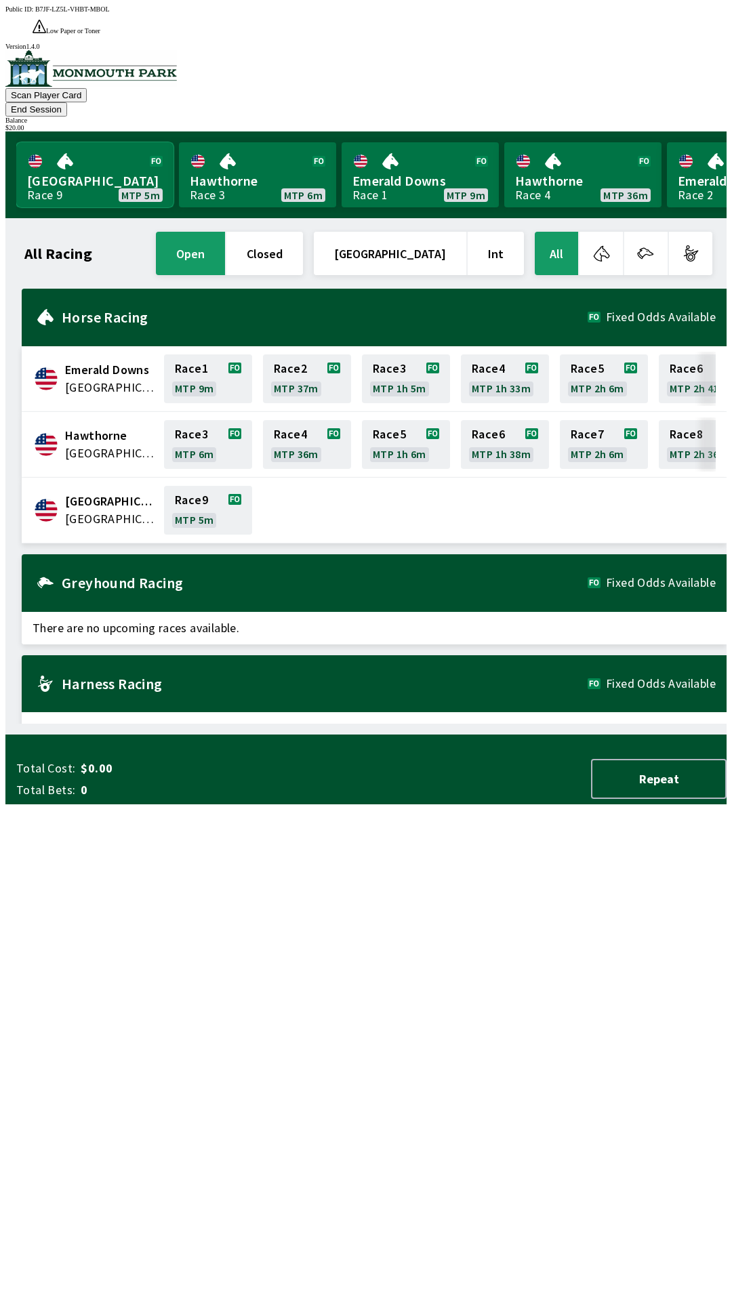
click at [163, 142] on link "Monmouth Park Race 9 MTP 5m" at bounding box center [94, 174] width 157 height 65
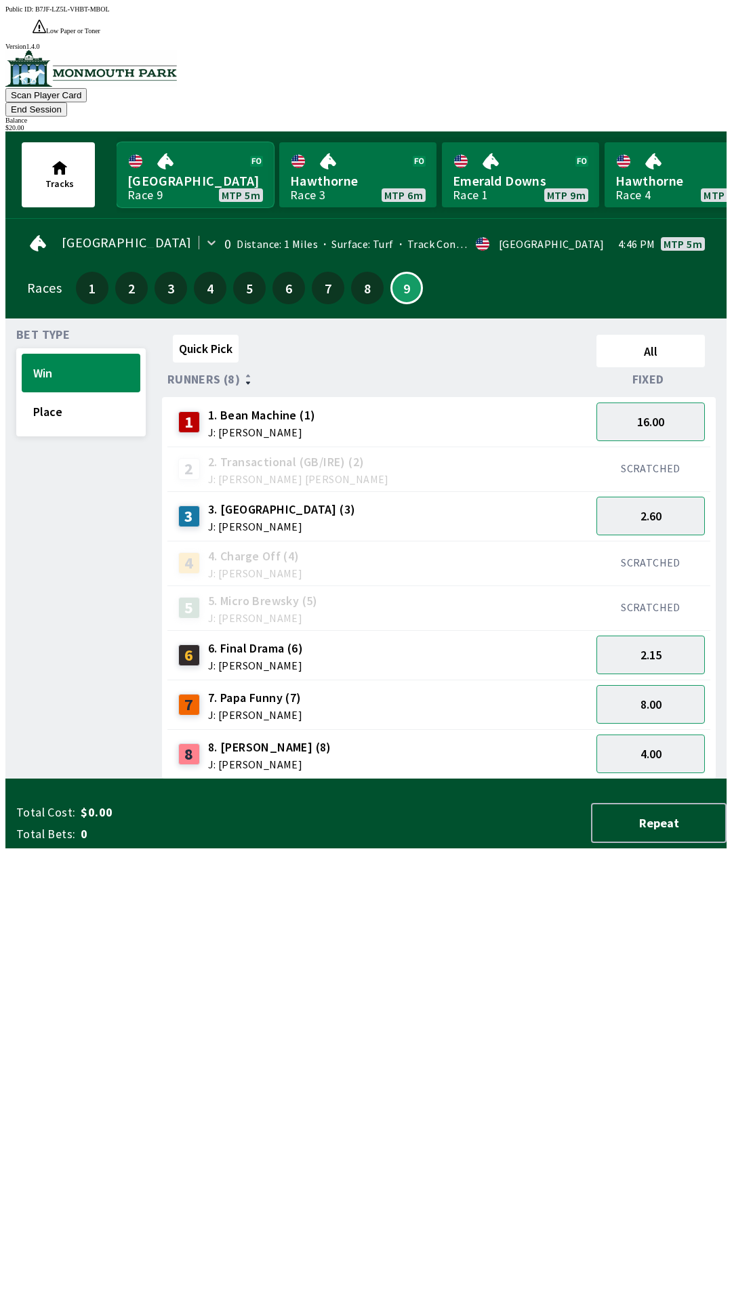
click at [182, 142] on link "Monmouth Park Race 9 MTP 5m" at bounding box center [195, 174] width 157 height 65
click at [163, 142] on link "Monmouth Park Race 9 MTP 5m" at bounding box center [195, 174] width 157 height 65
click at [657, 403] on button "16.00" at bounding box center [650, 422] width 108 height 39
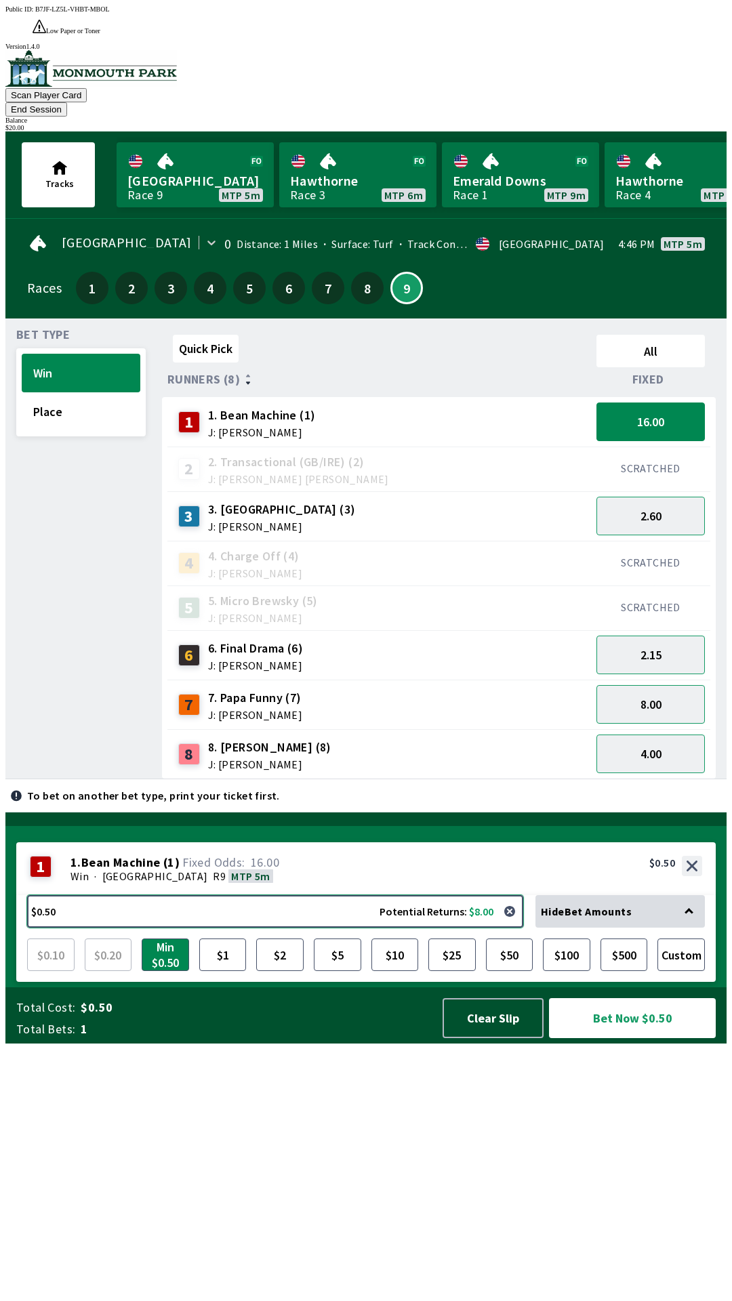
click at [71, 928] on button "$0.50 Potential Returns: $8.00" at bounding box center [275, 911] width 496 height 33
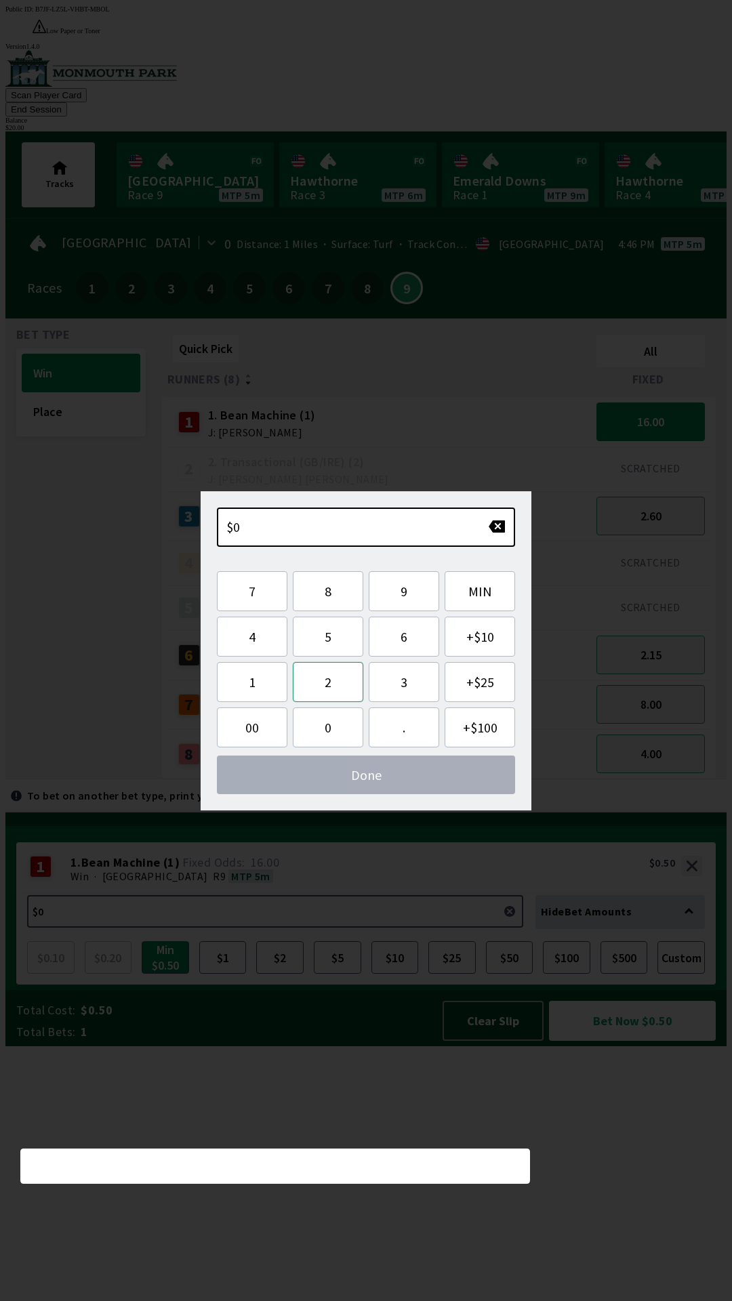
click at [335, 680] on button "2" at bounding box center [328, 682] width 70 height 40
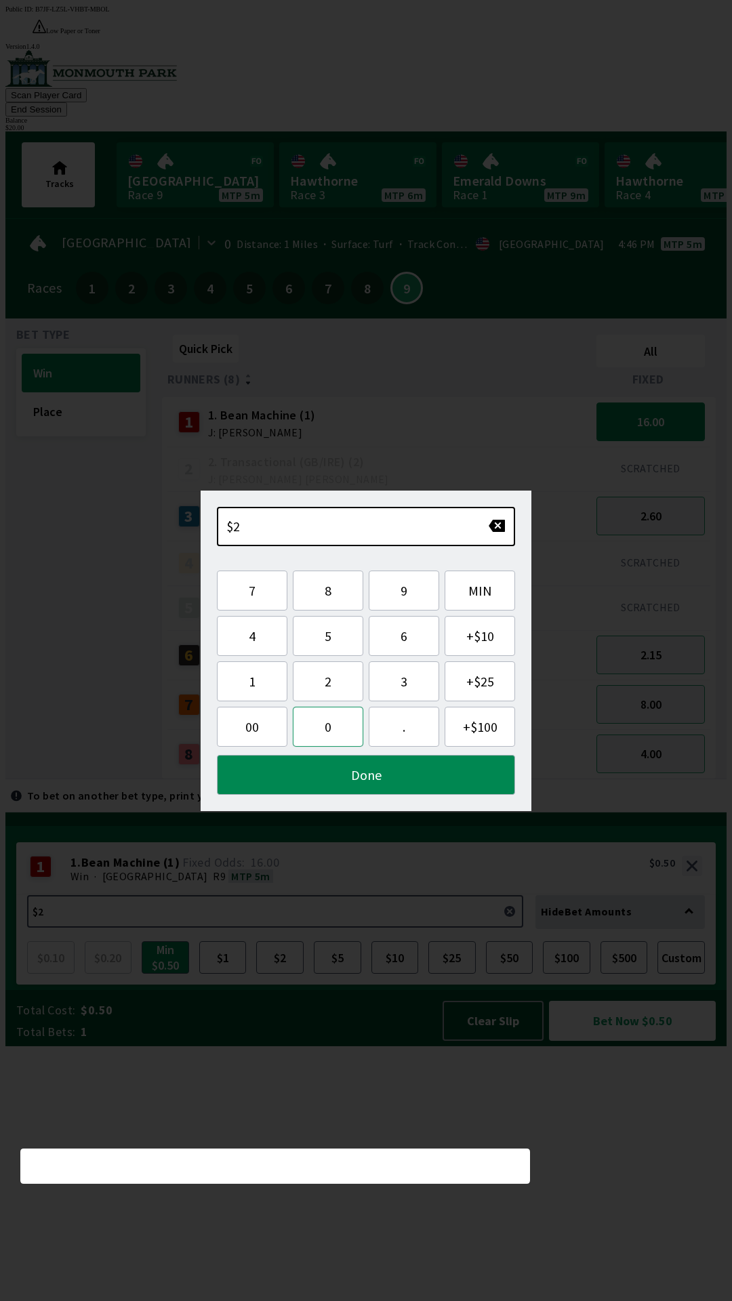
click at [333, 723] on button "0" at bounding box center [328, 727] width 70 height 40
click at [377, 776] on button "Done" at bounding box center [366, 775] width 298 height 40
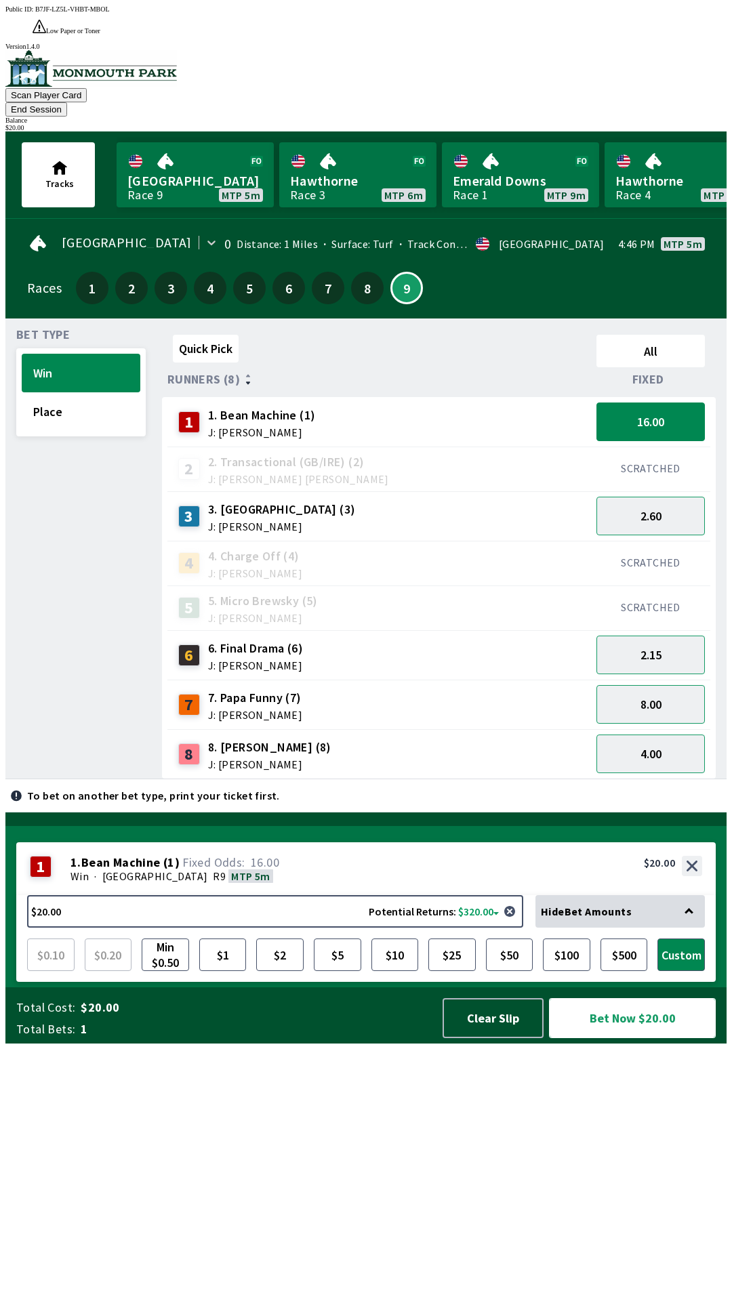
click at [639, 1038] on button "Bet Now $20.00" at bounding box center [632, 1018] width 167 height 40
